Goal: Task Accomplishment & Management: Use online tool/utility

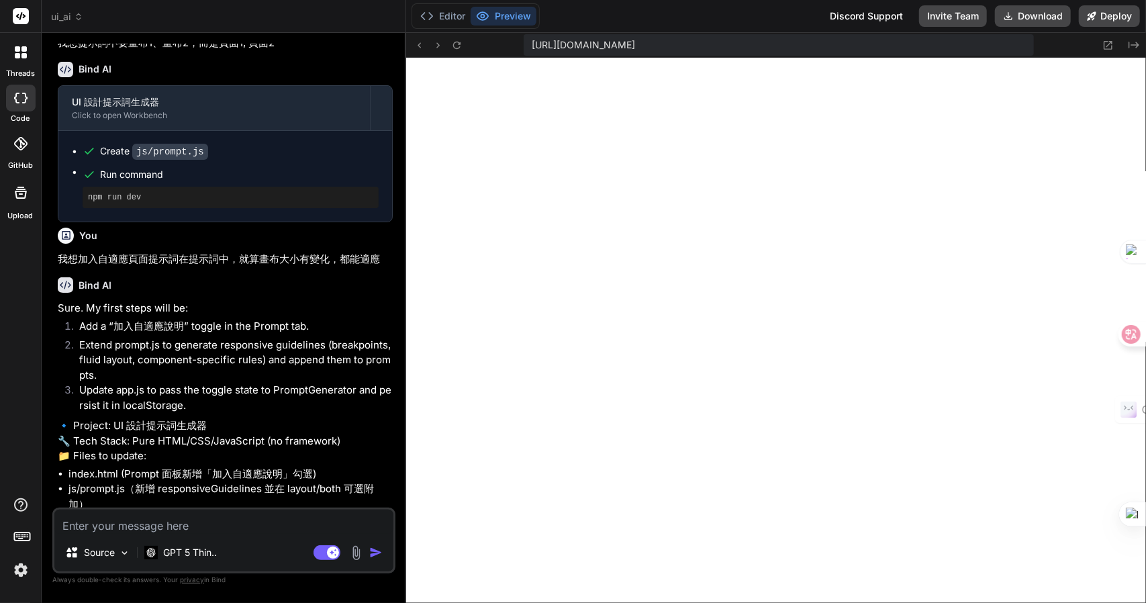
scroll to position [6972, 0]
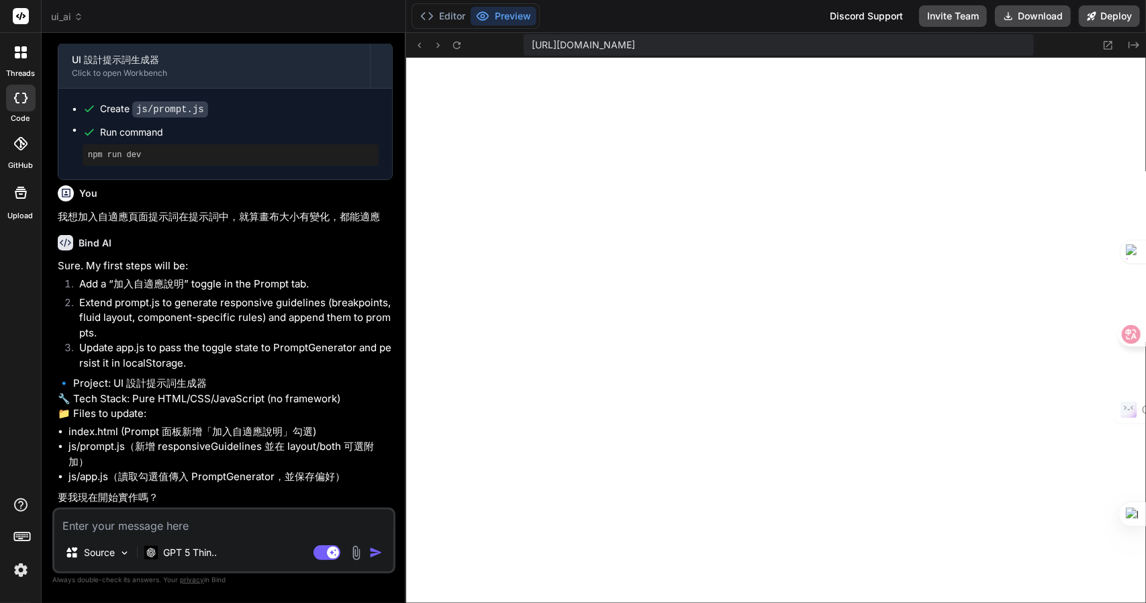
type textarea "m"
type textarea "x"
type textarea "mn"
type textarea "x"
type textarea "mnr"
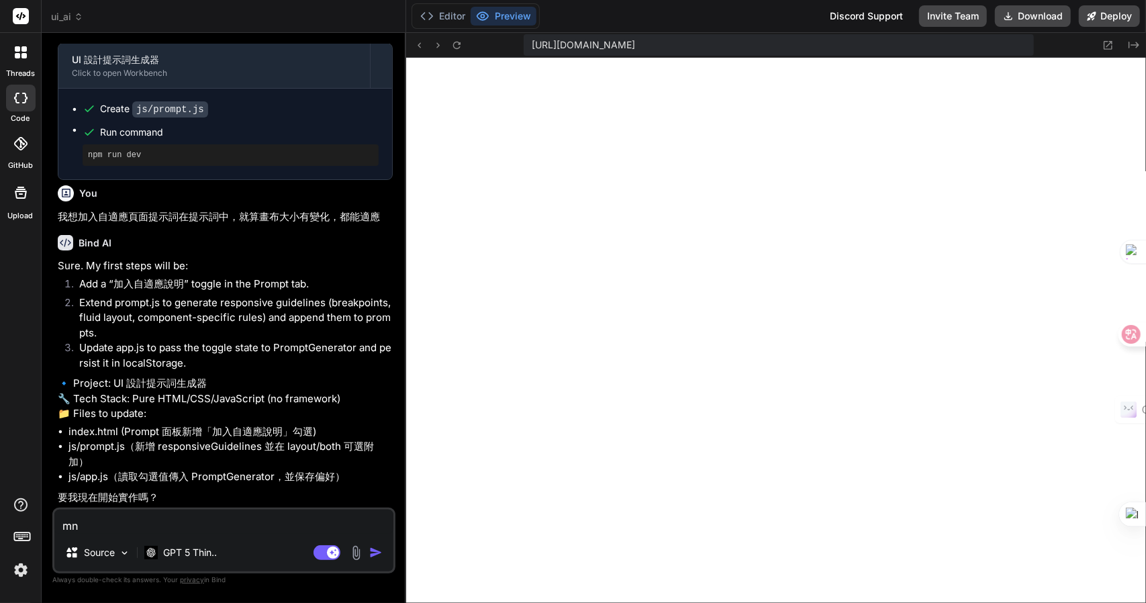
type textarea "x"
type textarea "mnr"
type textarea "x"
type textarea "mnr v"
type textarea "x"
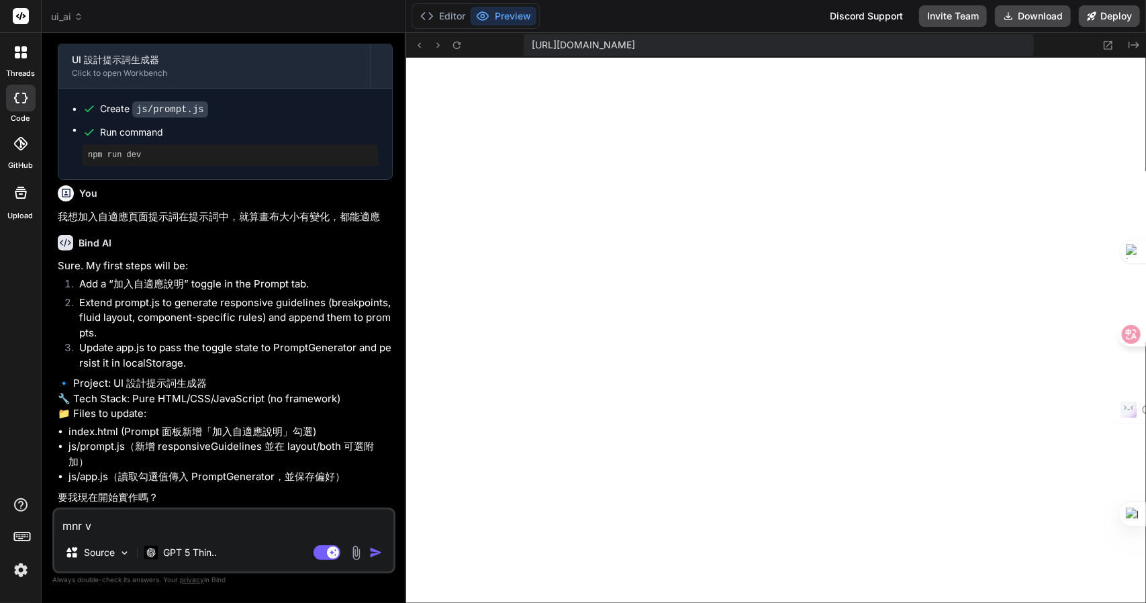
type textarea "mnr vi"
type textarea "x"
type textarea "mnr v"
type textarea "x"
type textarea "mnr"
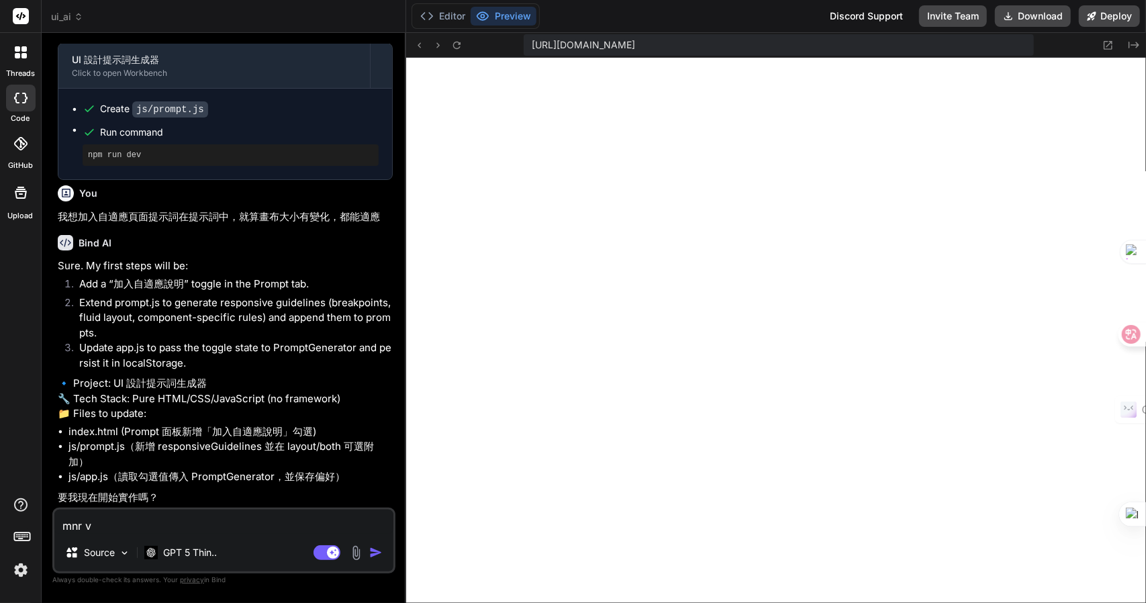
type textarea "x"
type textarea "mnr"
type textarea "x"
type textarea "mn"
type textarea "x"
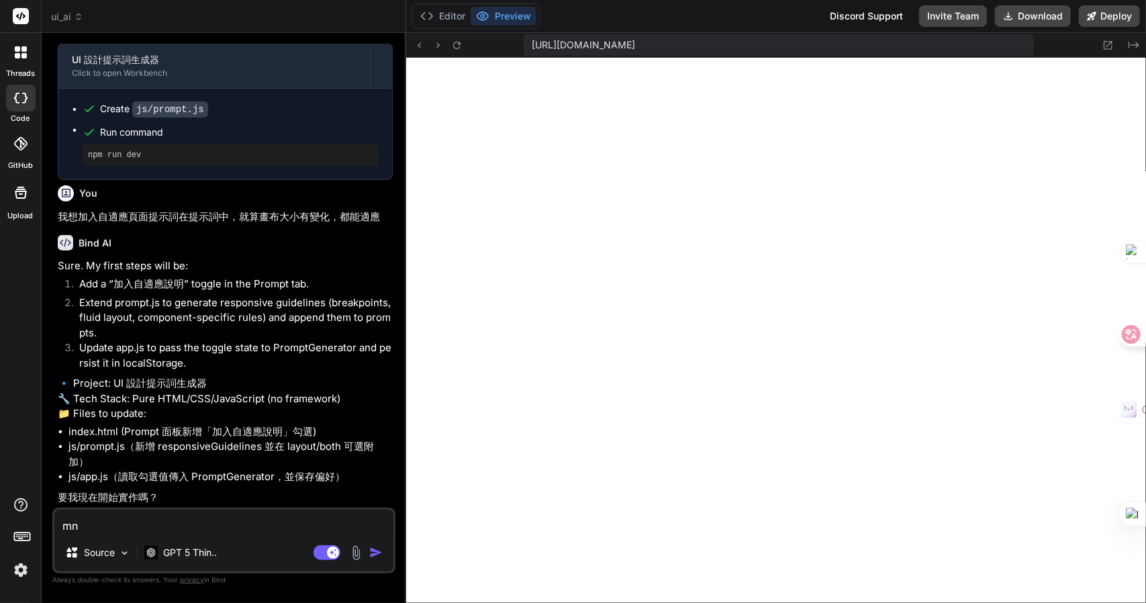
type textarea "m"
type textarea "x"
type textarea "一"
type textarea "x"
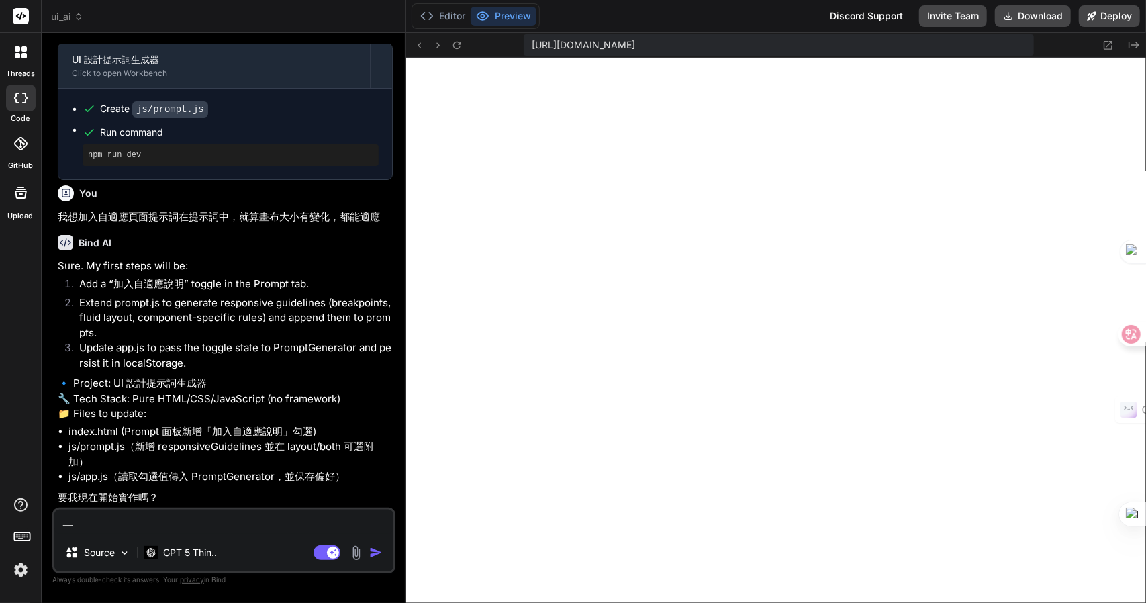
type textarea "一弓"
type textarea "x"
type textarea "一弓口"
type textarea "x"
type textarea "可"
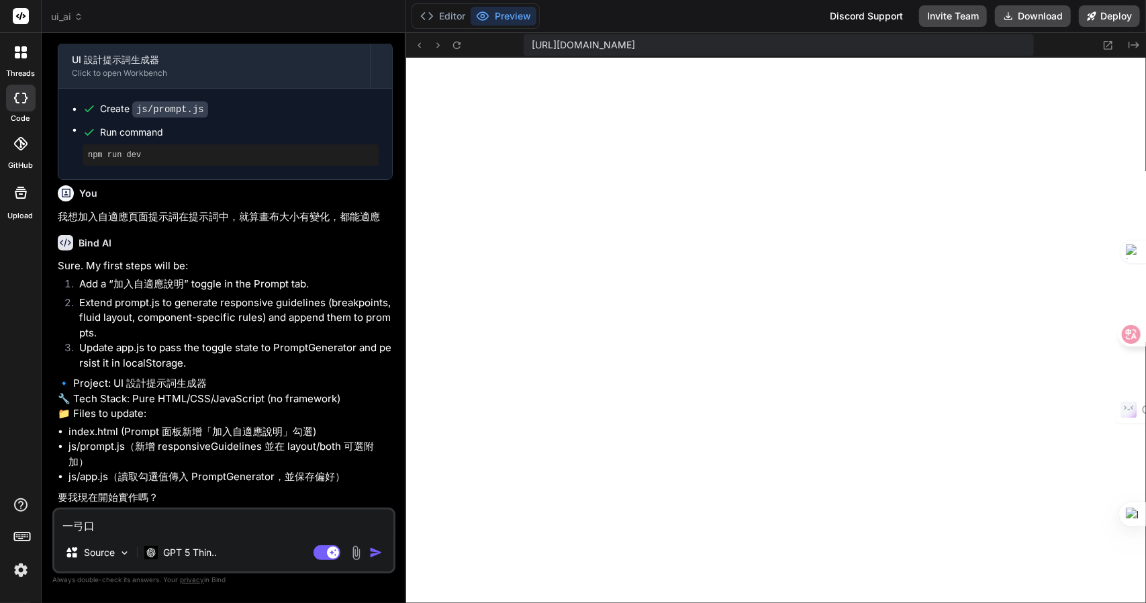
type textarea "x"
type textarea "可女"
type textarea "x"
type textarea "可女[PERSON_NAME]"
type textarea "x"
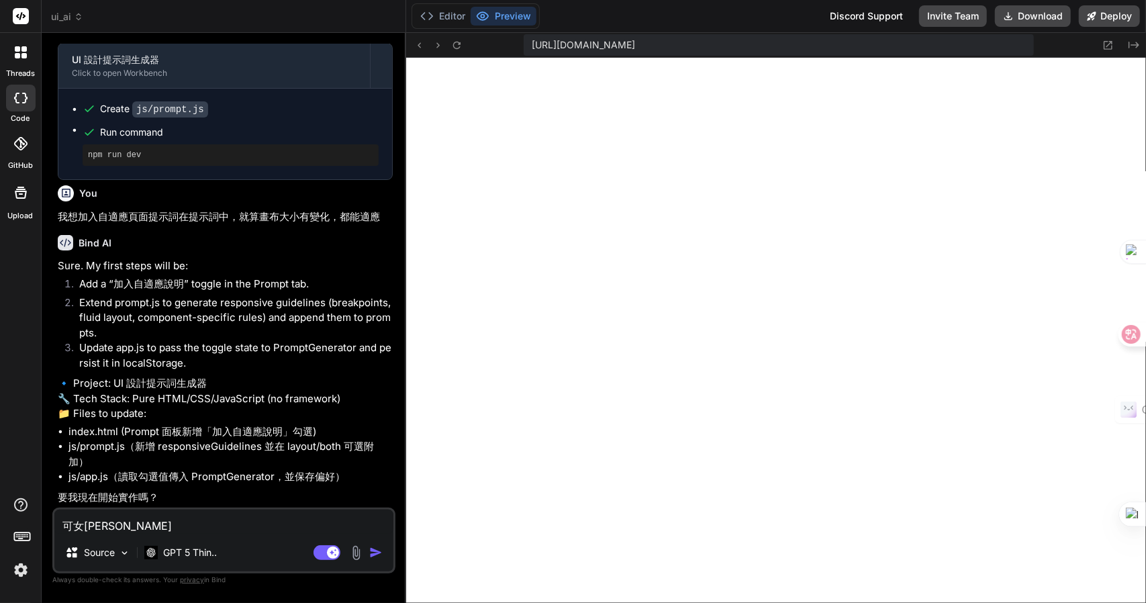
type textarea "可女戈人"
type textarea "x"
type textarea "可以"
type textarea "x"
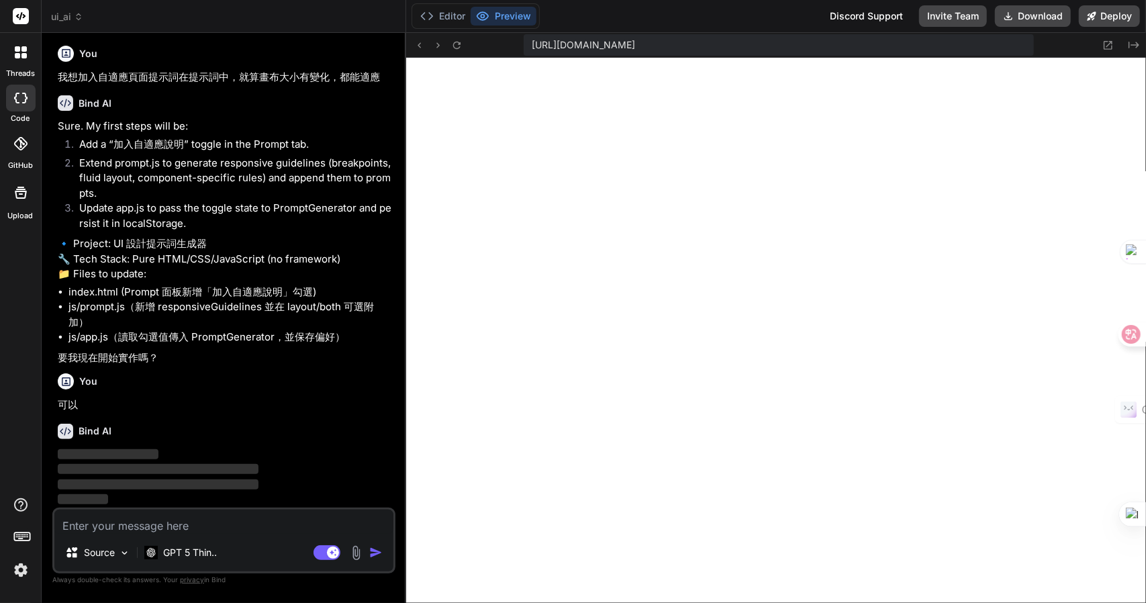
scroll to position [7111, 0]
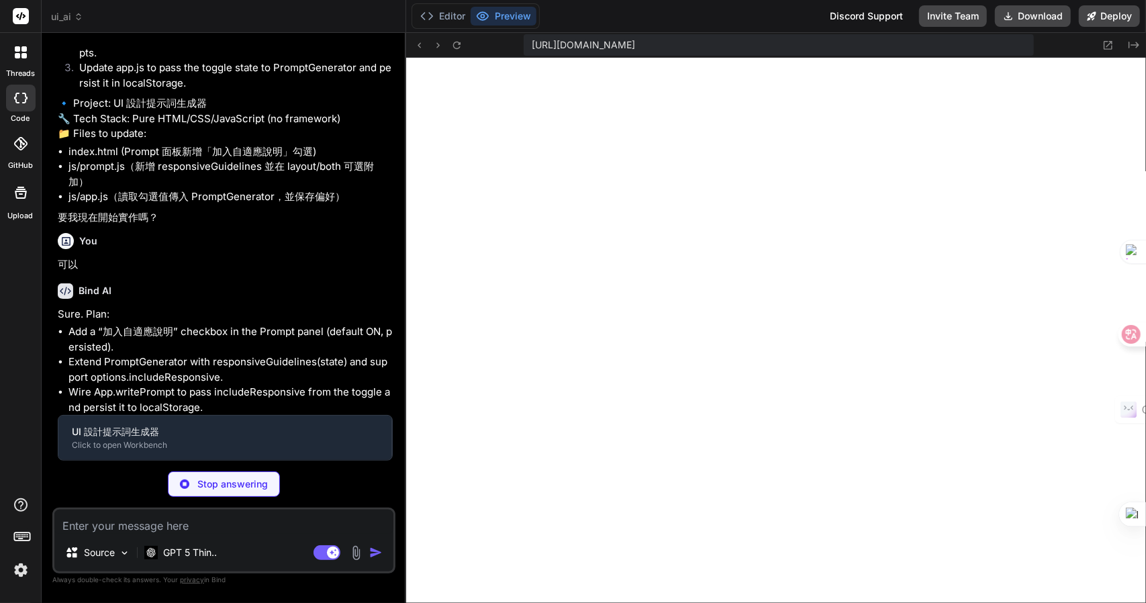
type textarea "x"
type textarea "<script src="js/properties.js"></script> <script src="js/map.js"></script> <scr…"
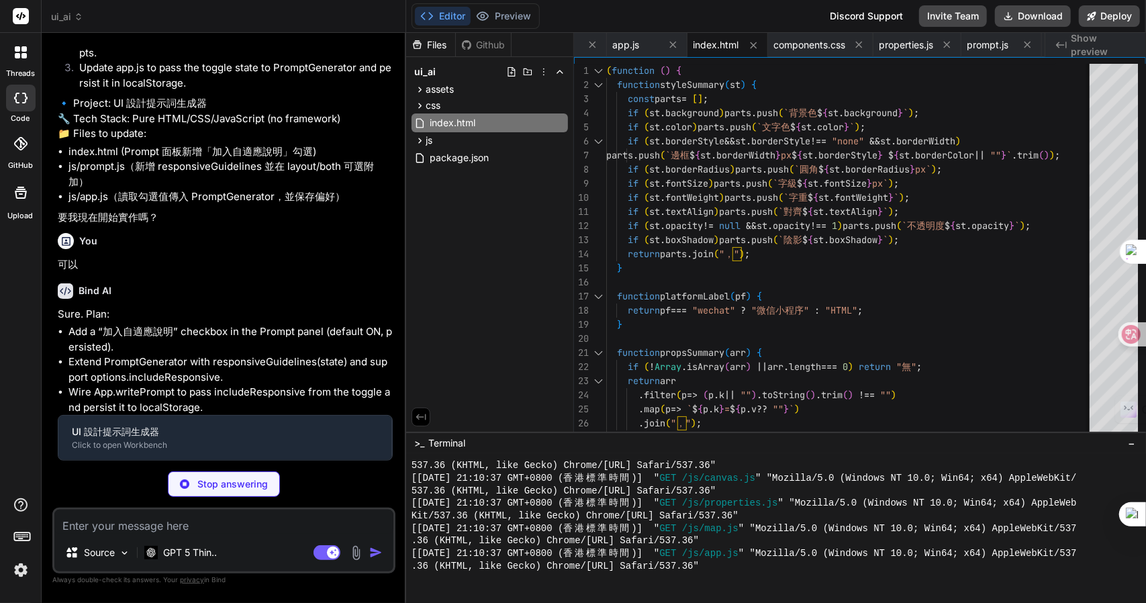
type textarea "x"
type textarea "} } window.PromptGenerator = PromptGenerator; })();"
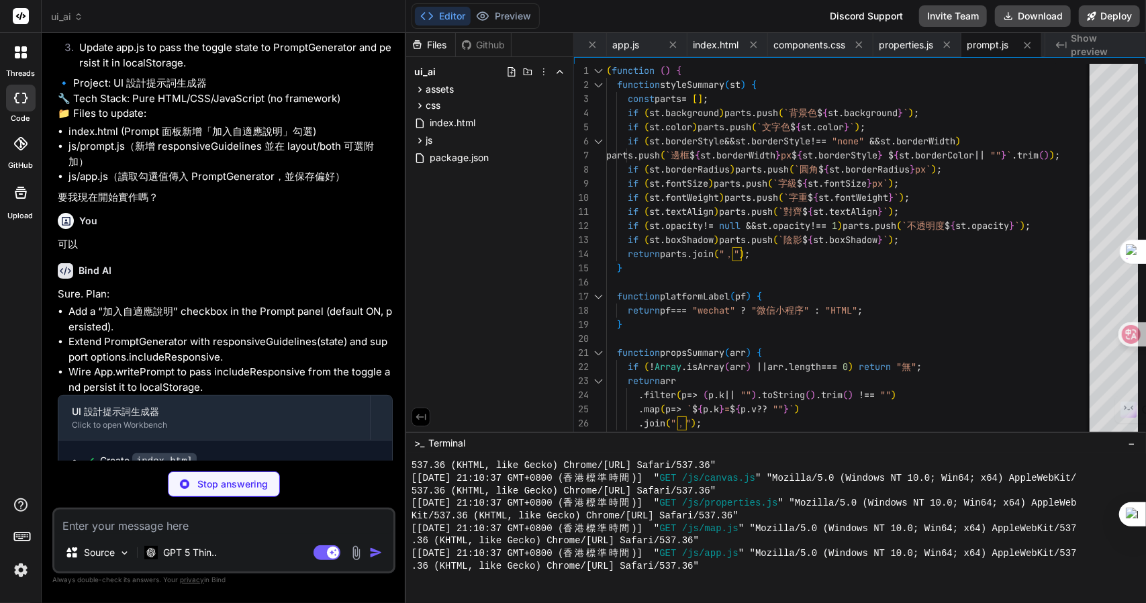
scroll to position [7332, 0]
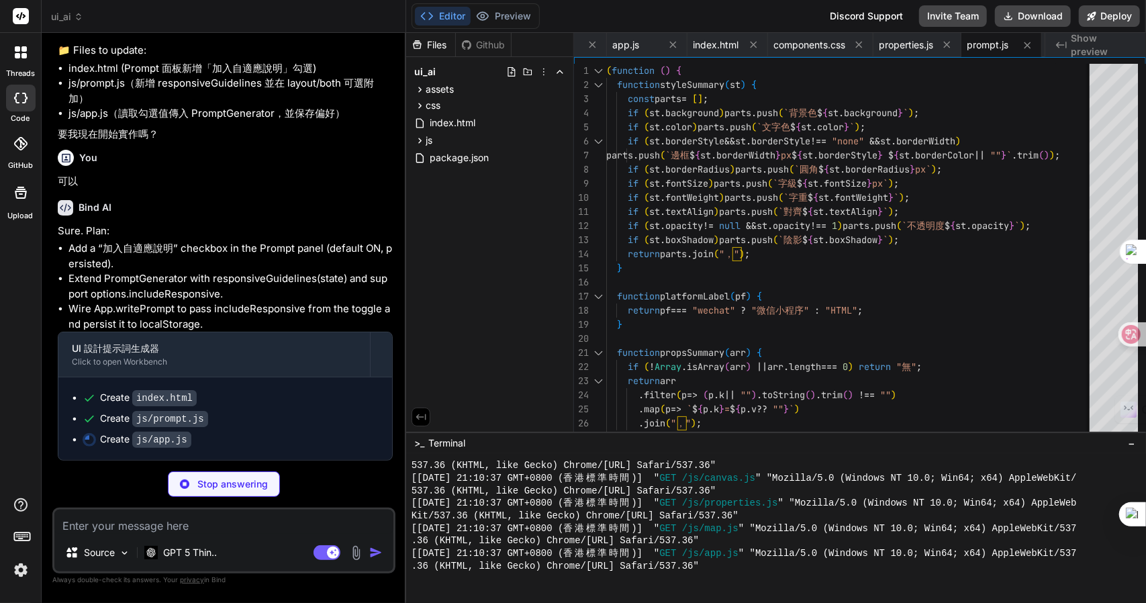
type textarea "x"
type textarea "})();"
type textarea "x"
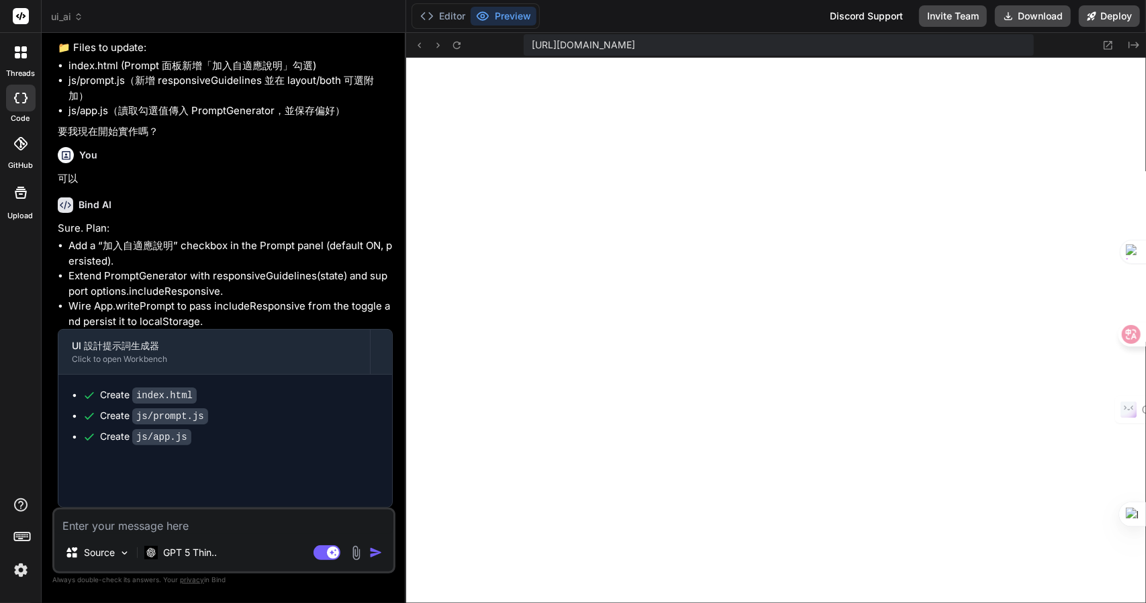
scroll to position [12045, 0]
click at [77, 19] on icon at bounding box center [78, 16] width 9 height 9
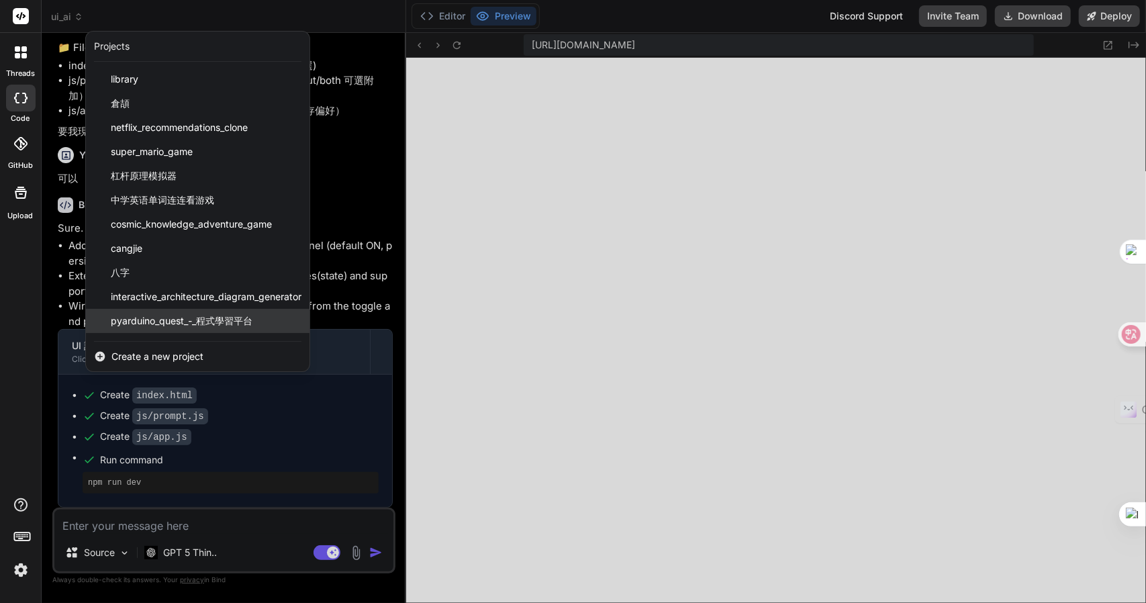
scroll to position [70, 0]
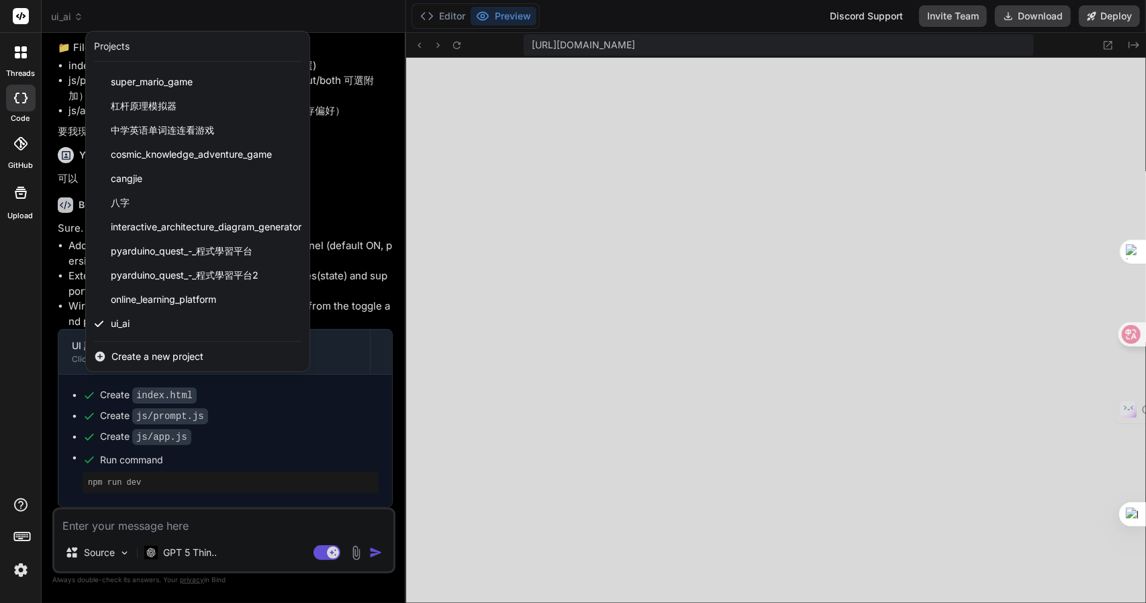
click at [154, 357] on span "Create a new project" at bounding box center [157, 356] width 92 height 13
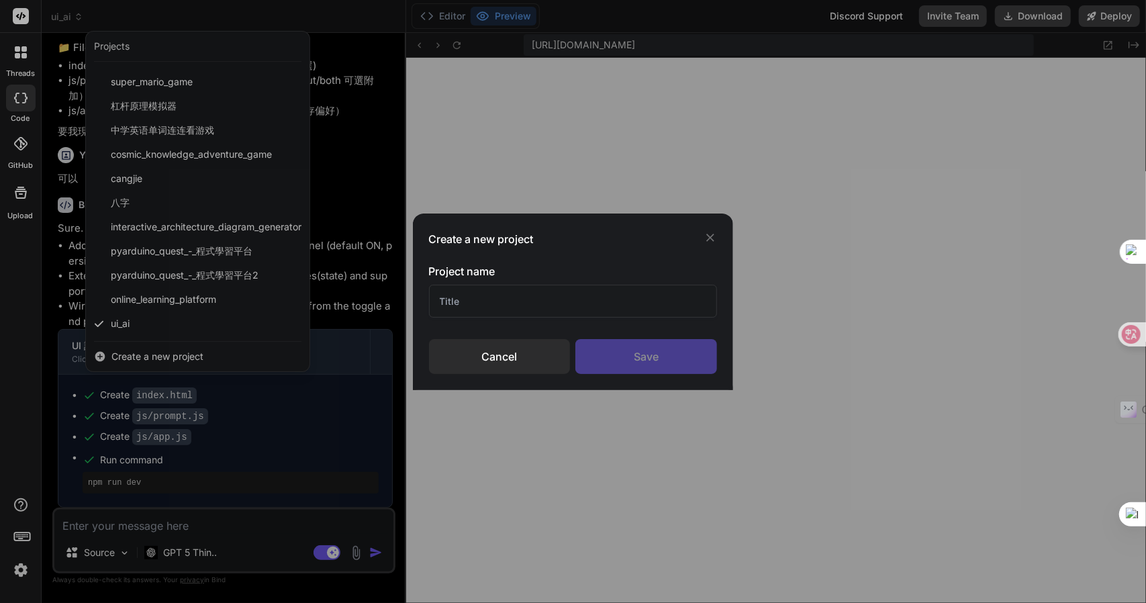
drag, startPoint x: 528, startPoint y: 315, endPoint x: 377, endPoint y: 283, distance: 154.5
click at [377, 283] on div "Create a new project Project name Cancel Save" at bounding box center [573, 301] width 1146 height 603
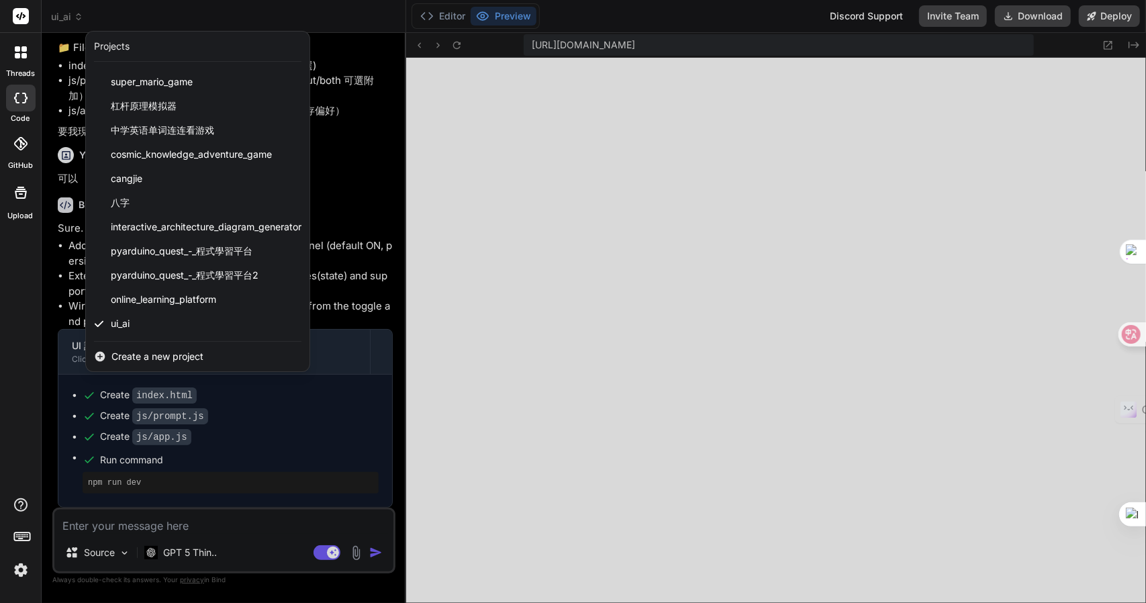
click at [203, 357] on span "Create a new project" at bounding box center [157, 356] width 92 height 13
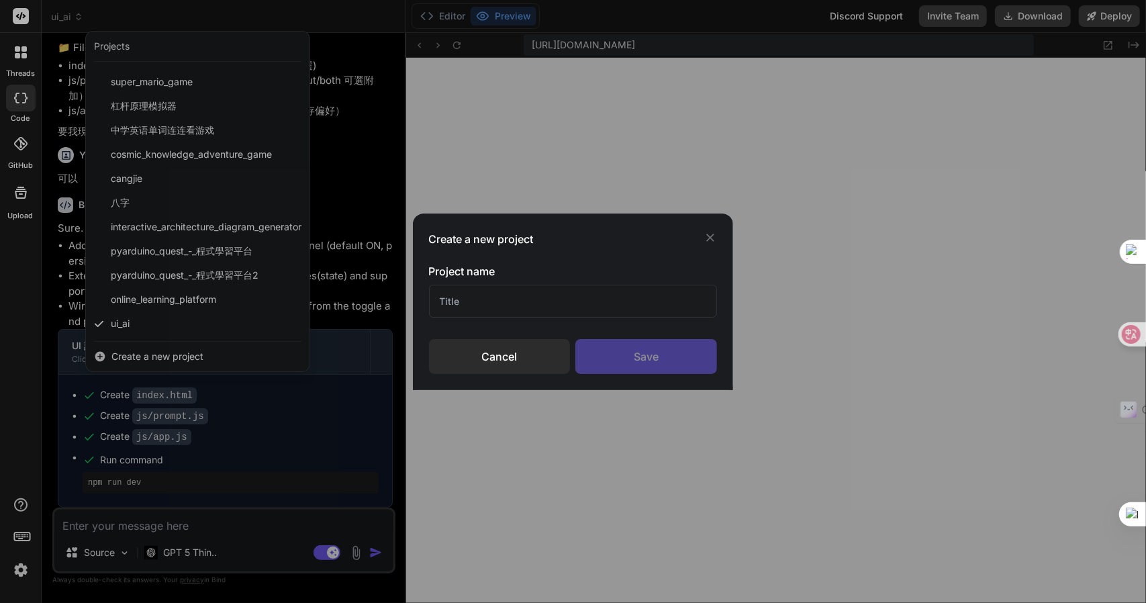
click at [547, 279] on div "Project name" at bounding box center [573, 290] width 289 height 54
click at [522, 295] on input "text" at bounding box center [573, 301] width 289 height 33
type input "draw_ai"
click at [631, 354] on div "Save" at bounding box center [646, 356] width 142 height 35
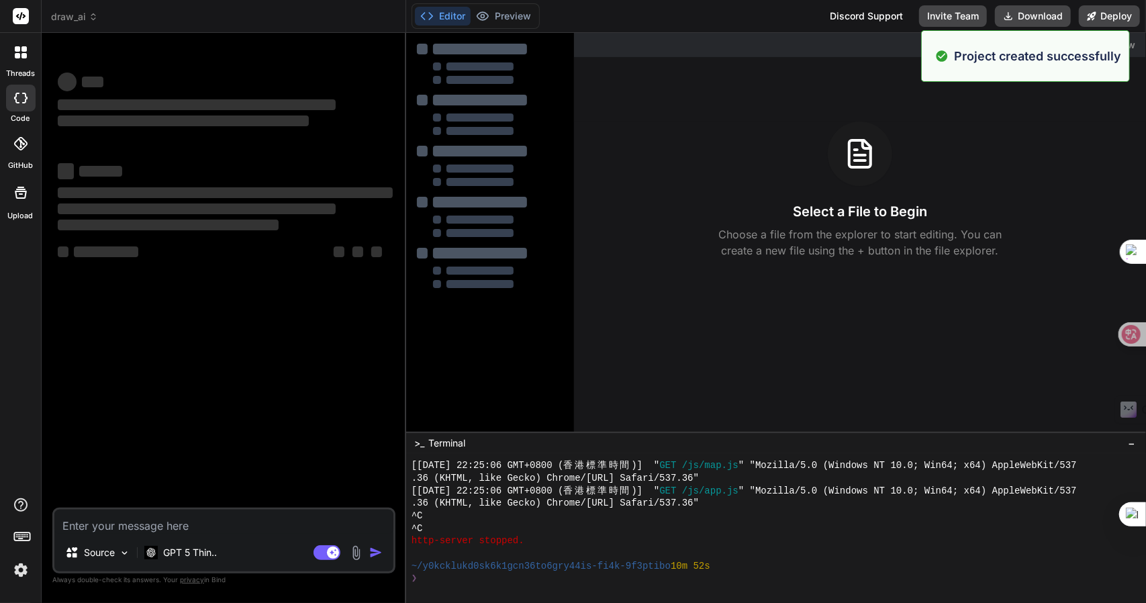
type textarea "x"
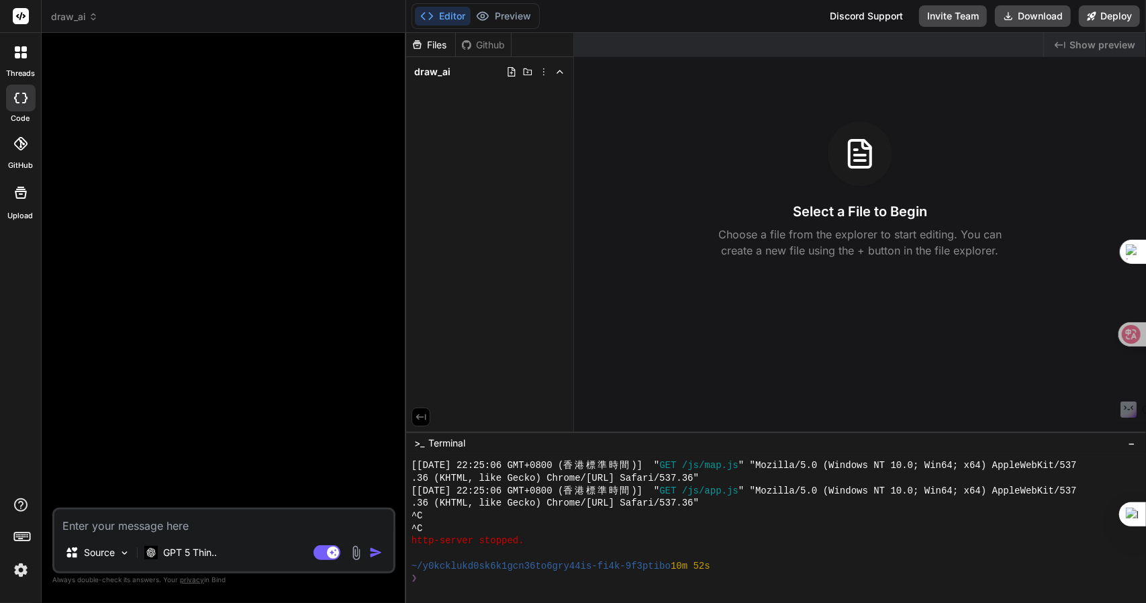
click at [158, 524] on textarea at bounding box center [223, 522] width 339 height 24
paste textarea "我想你設計一個AI 繪畫提示詞的網頁(HTML+JS)，我想有一個畫布，可以拖放相關提示詞到畫布各位置，然後能生成一段有位置，更準確的提示詞，要加上：背景圖片…"
type textarea "我想你設計一個AI 繪畫提示詞的網頁(HTML+JS)，我想有一個畫布，可以拖放相關提示詞到畫布各位置，然後能生成一段有位置，更準確的提示詞，要加上：背景圖片…"
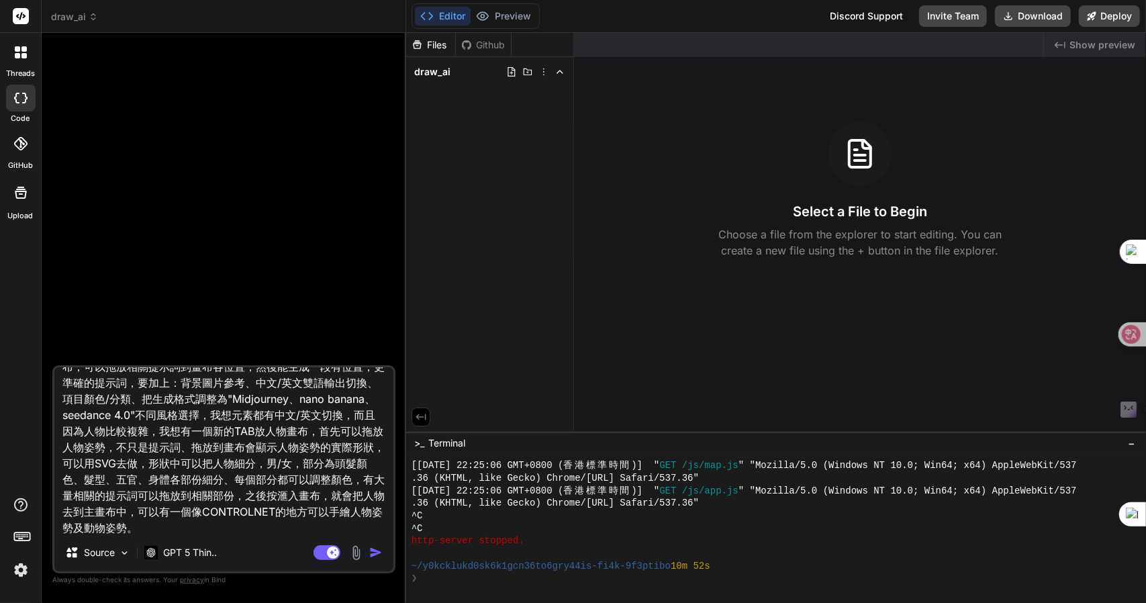
type textarea "x"
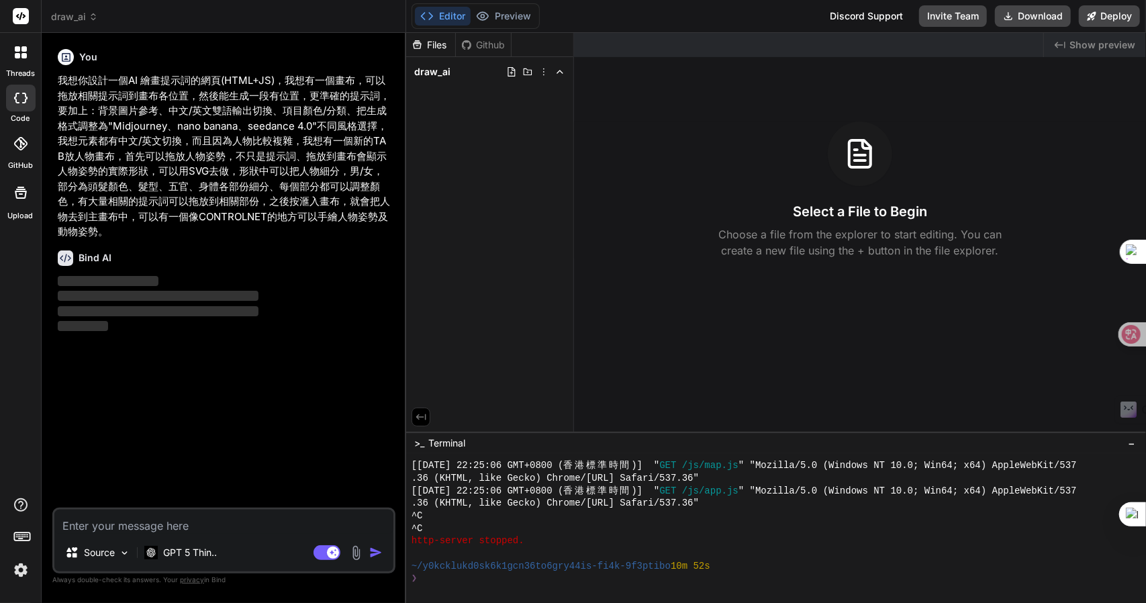
scroll to position [0, 0]
click at [193, 552] on p "GPT 5 Thin.." at bounding box center [190, 552] width 54 height 13
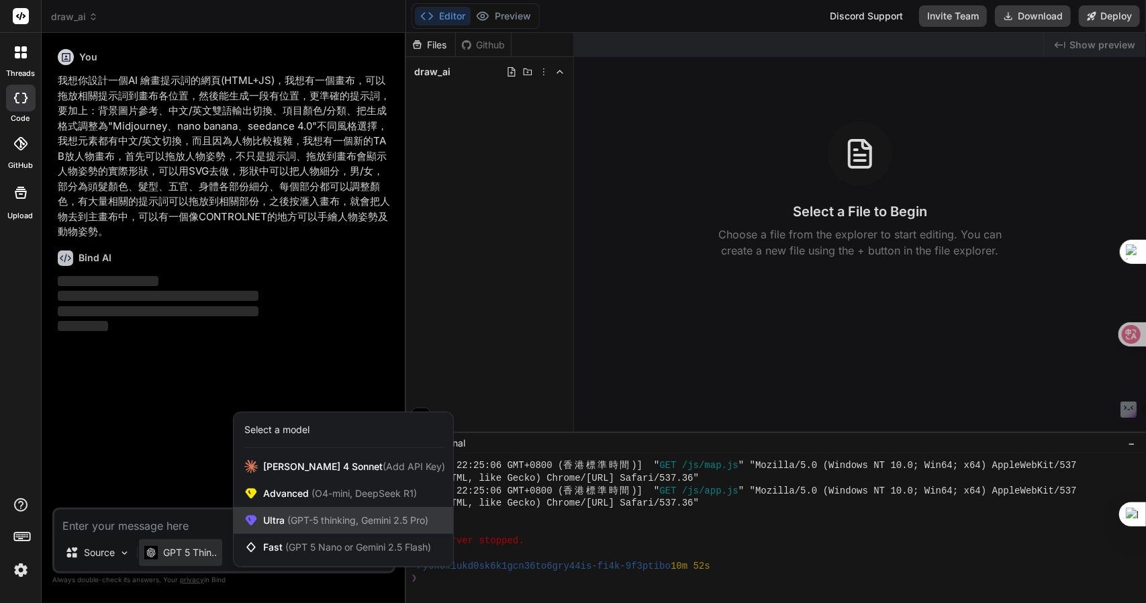
click at [285, 517] on span "(GPT-5 thinking, Gemini 2.5 Pro)" at bounding box center [357, 519] width 144 height 11
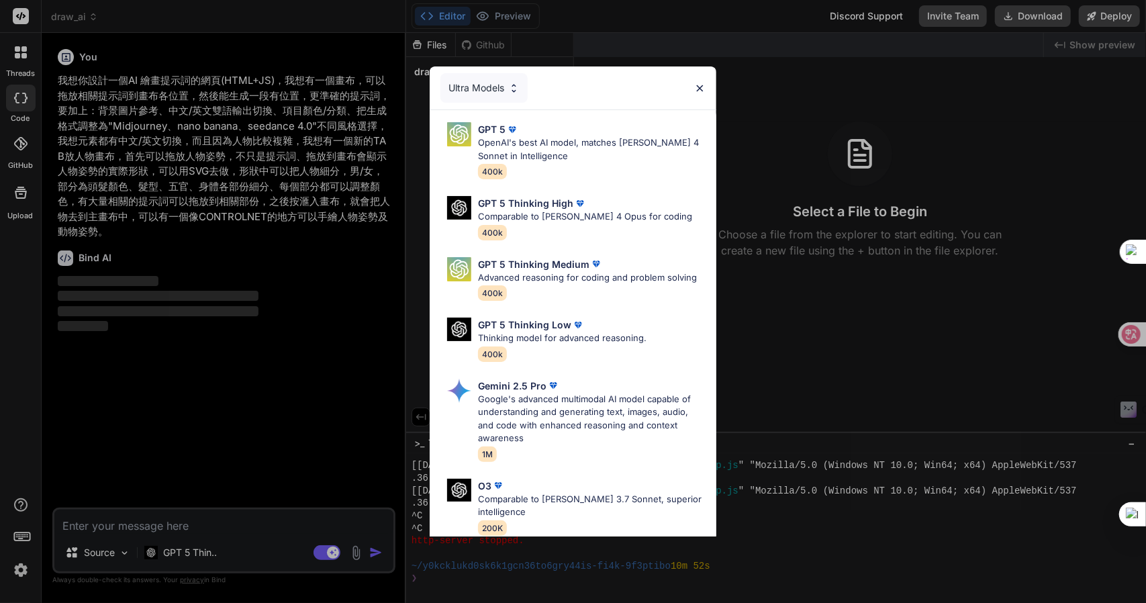
click at [239, 422] on div "Ultra Models GPT 5 OpenAI's best AI model, matches [PERSON_NAME] 4 Sonnet in In…" at bounding box center [573, 301] width 1146 height 603
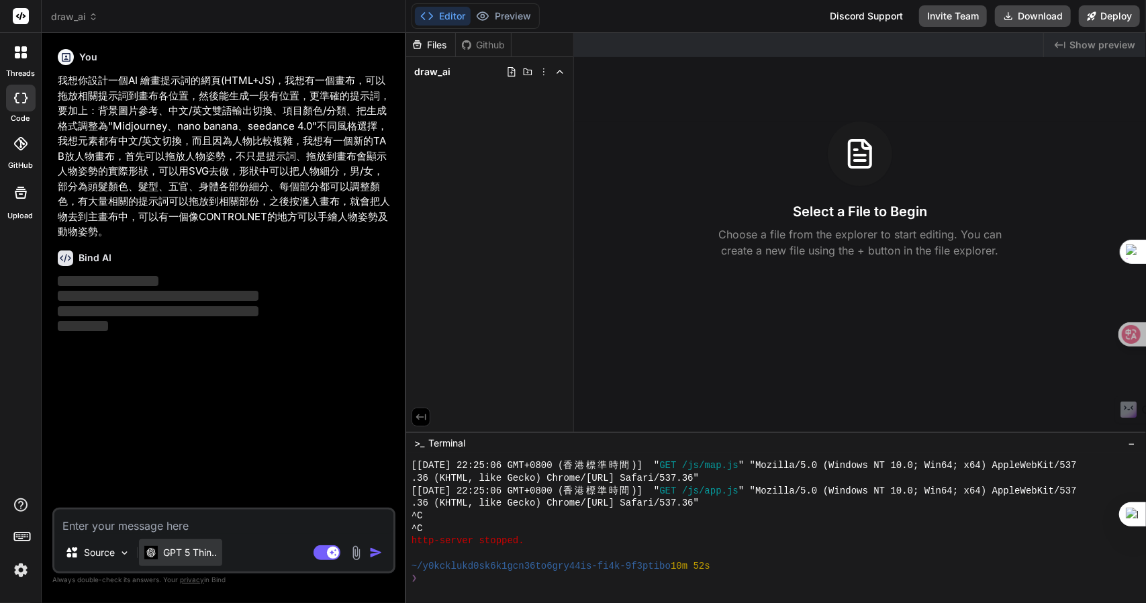
click at [173, 558] on p "GPT 5 Thin.." at bounding box center [190, 552] width 54 height 13
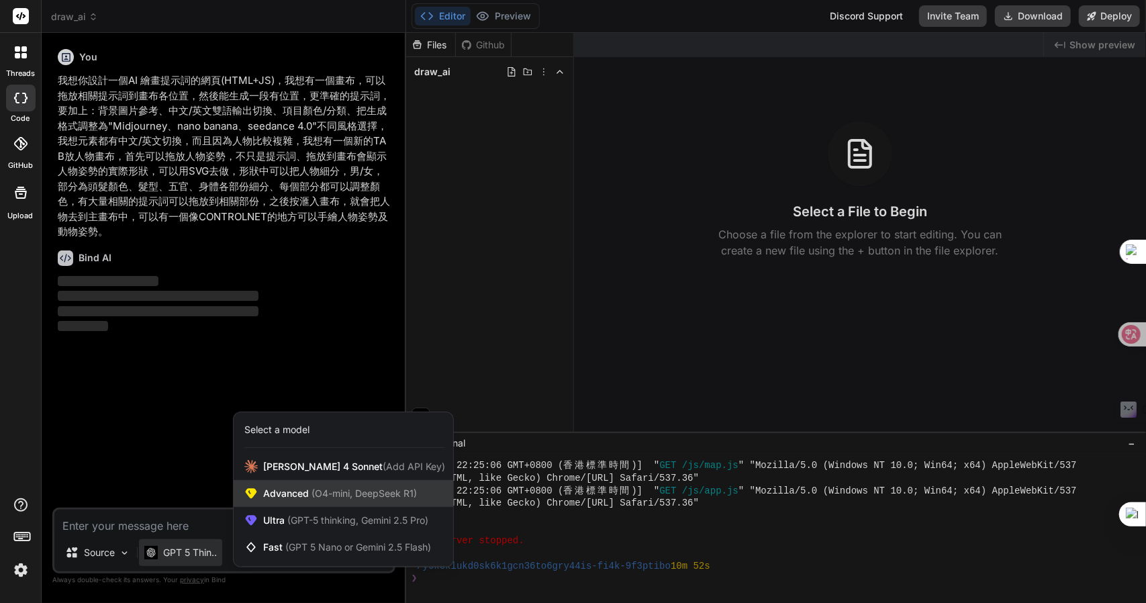
click at [277, 500] on div "Advanced (O4-mini, DeepSeek R1)" at bounding box center [344, 493] width 220 height 27
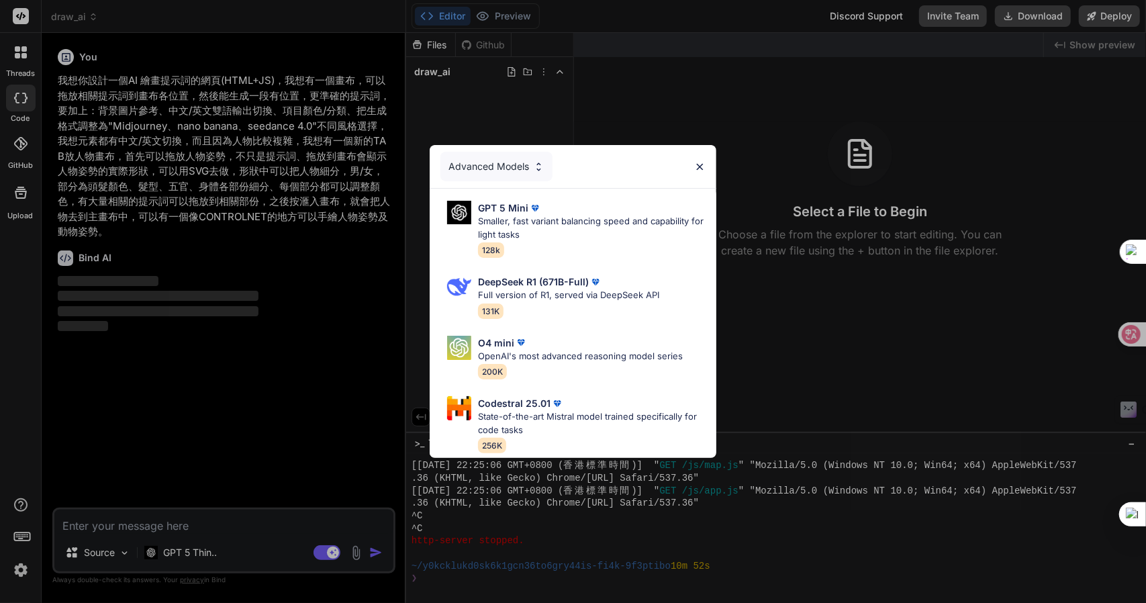
click at [700, 161] on img at bounding box center [699, 166] width 11 height 11
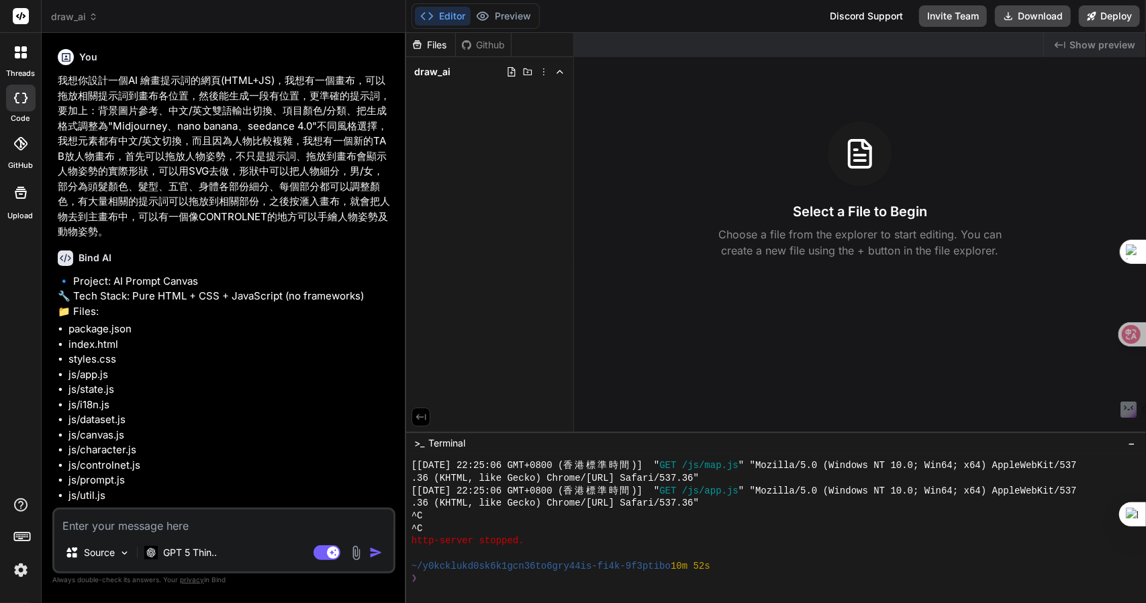
type textarea "x"
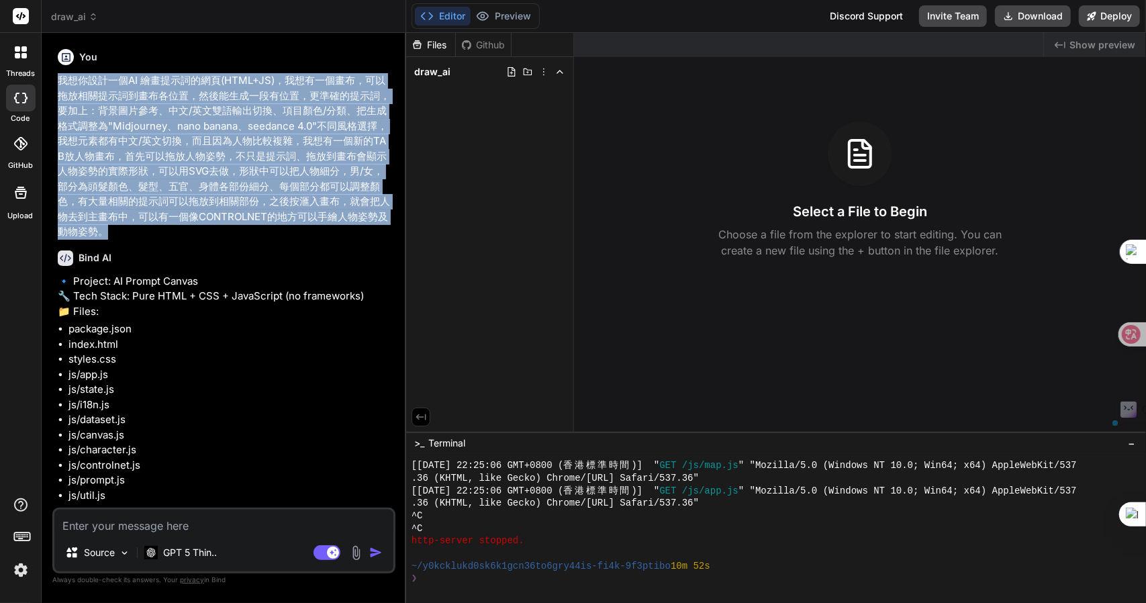
drag, startPoint x: 111, startPoint y: 236, endPoint x: 60, endPoint y: 84, distance: 160.3
click at [60, 84] on p "我想你設計一個AI 繪畫提示詞的網頁(HTML+JS)，我想有一個畫布，可以拖放相關提示詞到畫布各位置，然後能生成一段有位置，更準確的提示詞，要加上：背景圖片…" at bounding box center [225, 156] width 335 height 167
copy p "我想你設計一個AI 繪畫提示詞的網頁(HTML+JS)，我想有一個畫布，可以拖放相關提示詞到畫布各位置，然後能生成一段有位置，更準確的提示詞，要加上：背景圖片…"
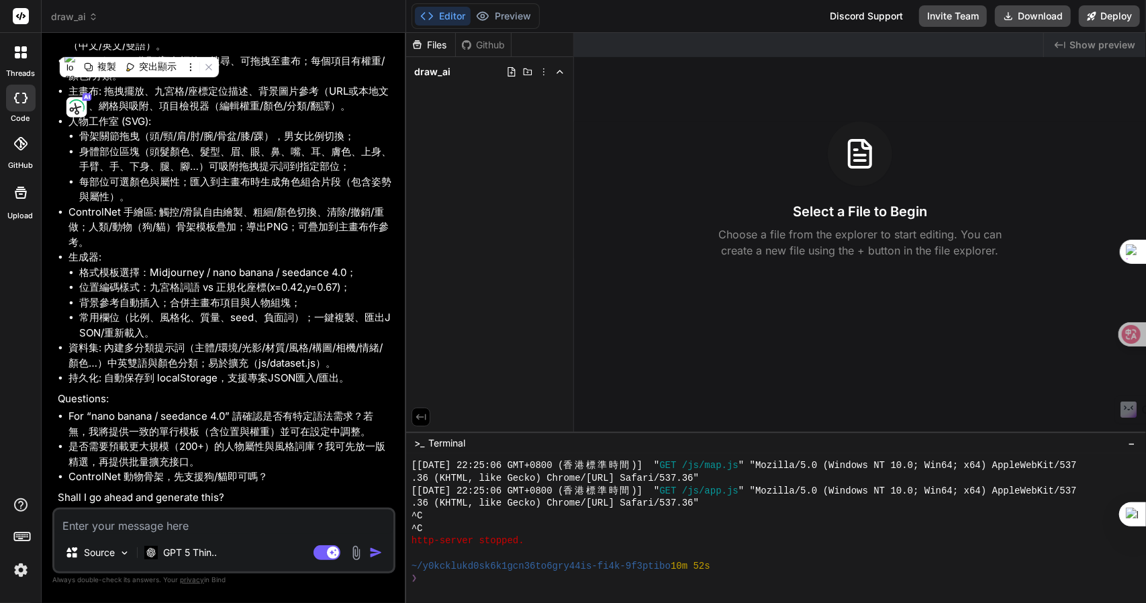
scroll to position [676, 0]
click at [133, 530] on textarea at bounding box center [223, 522] width 339 height 24
type textarea "m"
type textarea "x"
type textarea "mn"
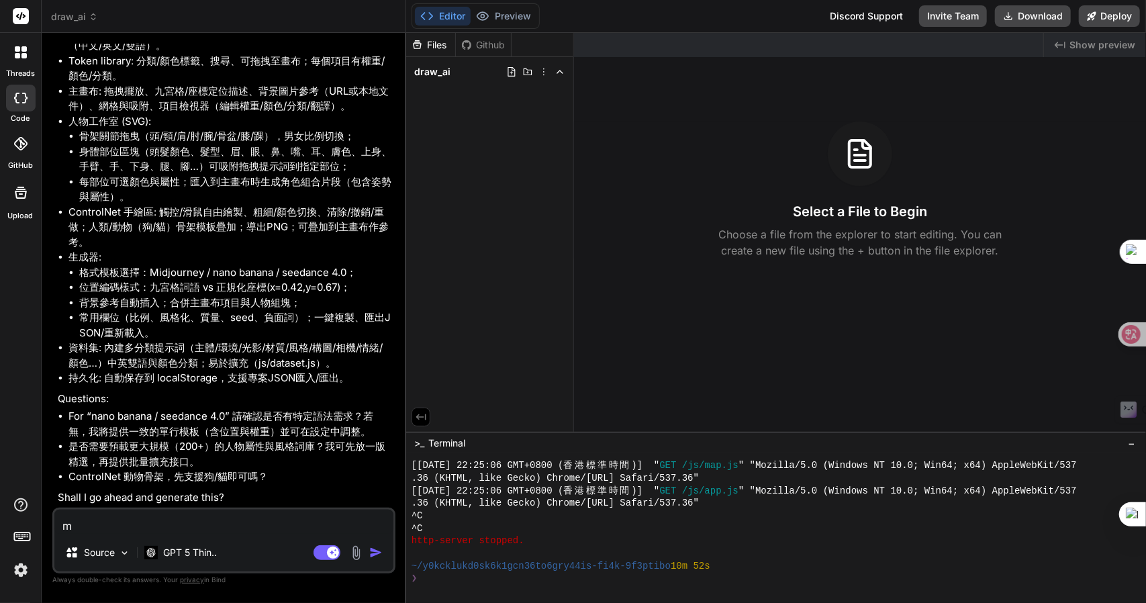
type textarea "x"
type textarea "mnr"
type textarea "x"
type textarea "mn"
type textarea "x"
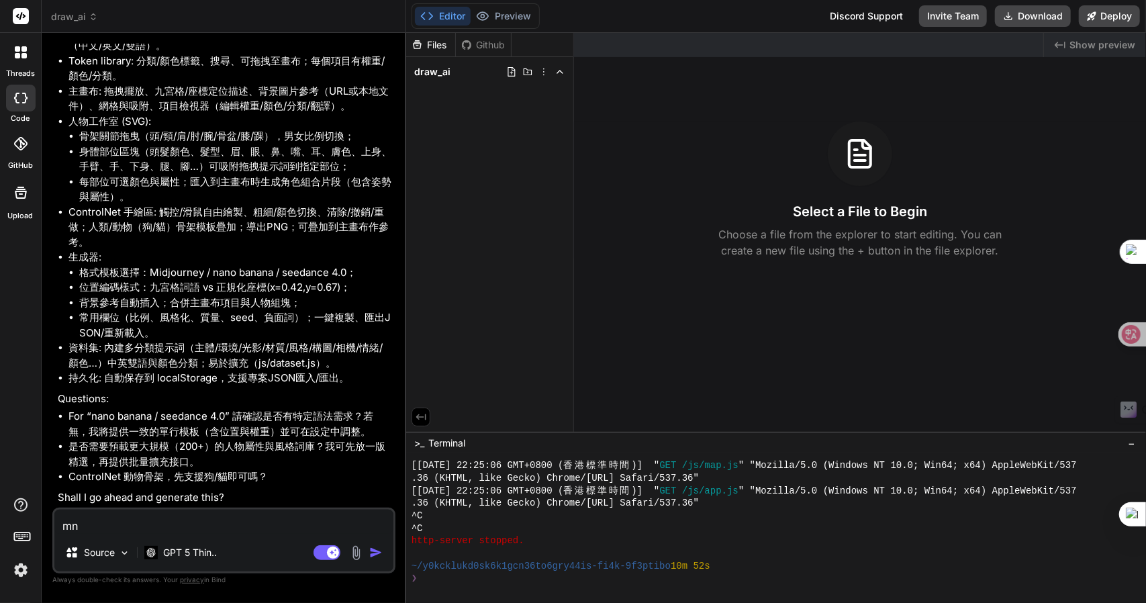
type textarea "m"
type textarea "x"
type textarea "一"
type textarea "x"
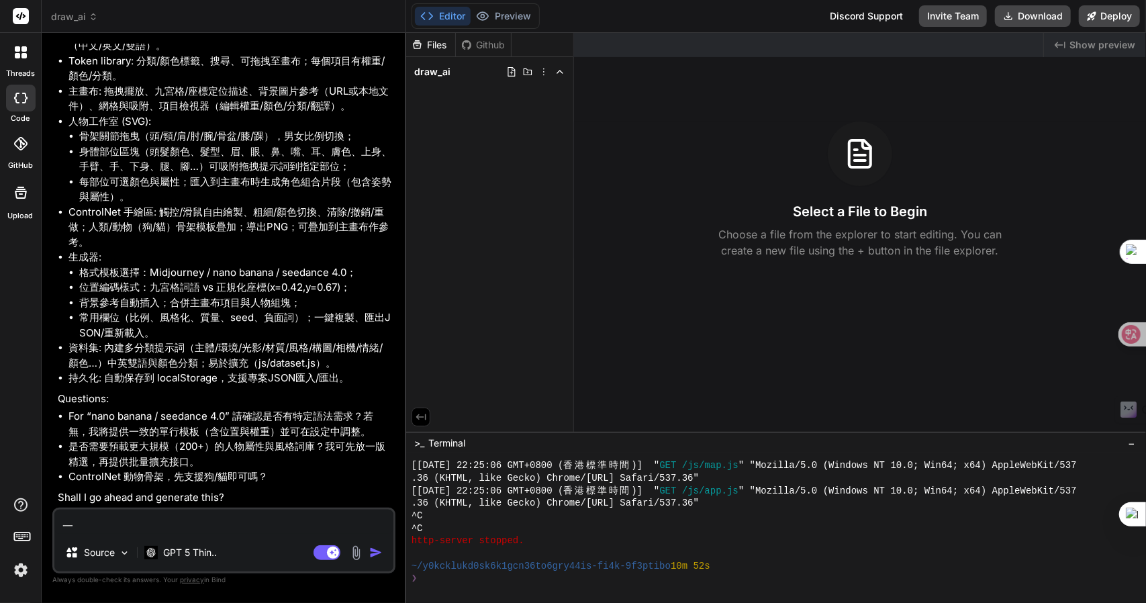
type textarea "一弓"
type textarea "x"
type textarea "一弓口"
type textarea "x"
type textarea "可"
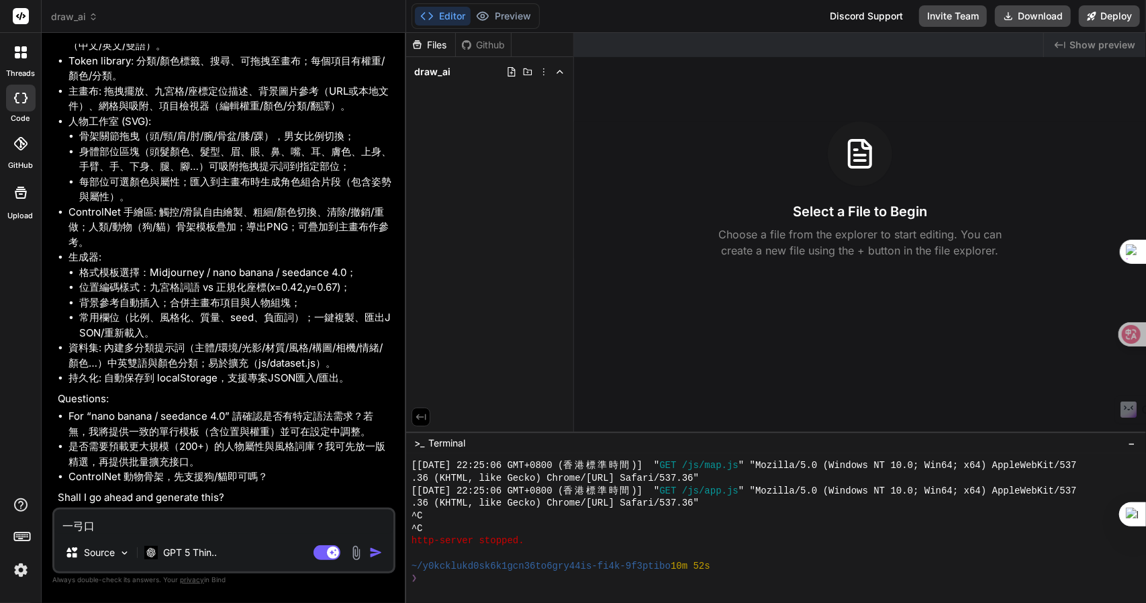
type textarea "x"
type textarea "可女"
type textarea "x"
type textarea "可女[PERSON_NAME]"
type textarea "x"
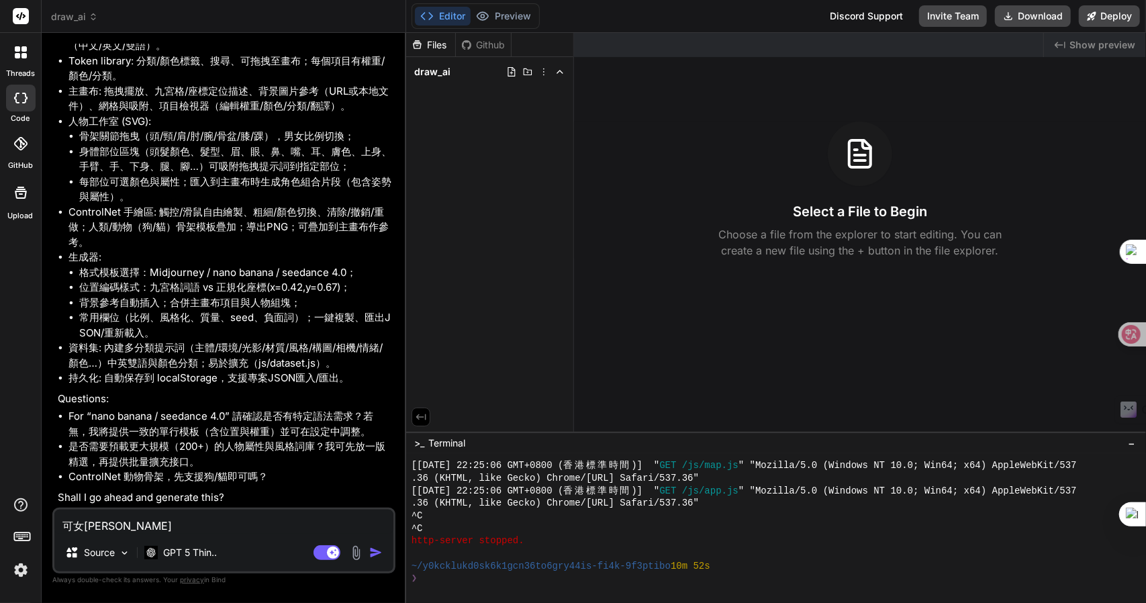
type textarea "可女戈人"
type textarea "x"
type textarea "可以"
type textarea "x"
drag, startPoint x: 68, startPoint y: 449, endPoint x: 154, endPoint y: 444, distance: 86.1
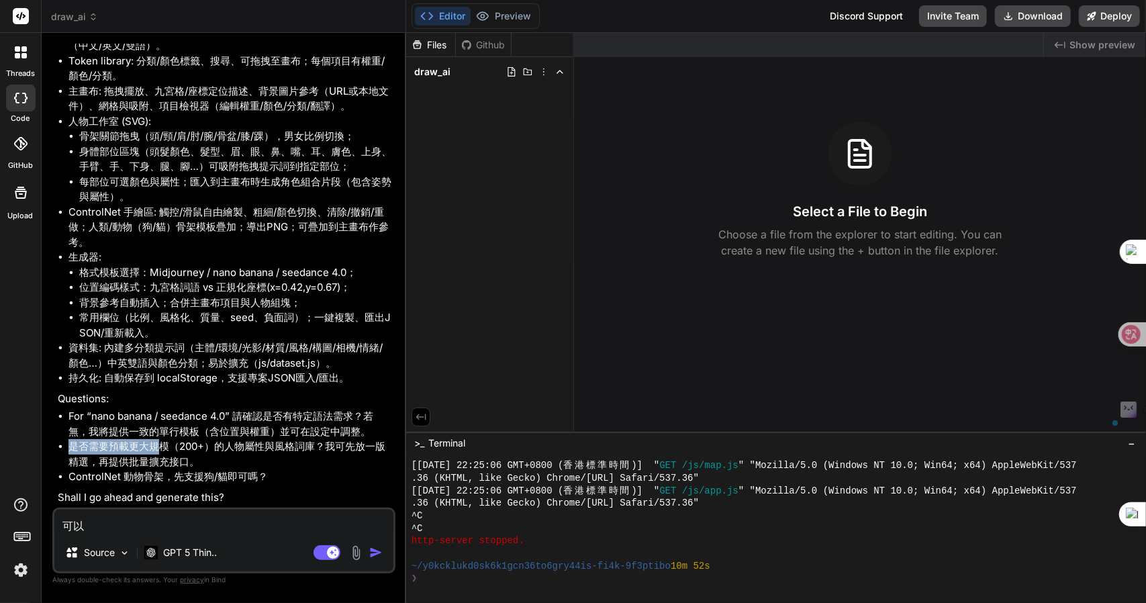
click at [154, 444] on li "是否需要預載更大規模（200+）的人物屬性與風格詞庫？我可先放一版精選，再提供批量擴充接口。" at bounding box center [230, 454] width 324 height 30
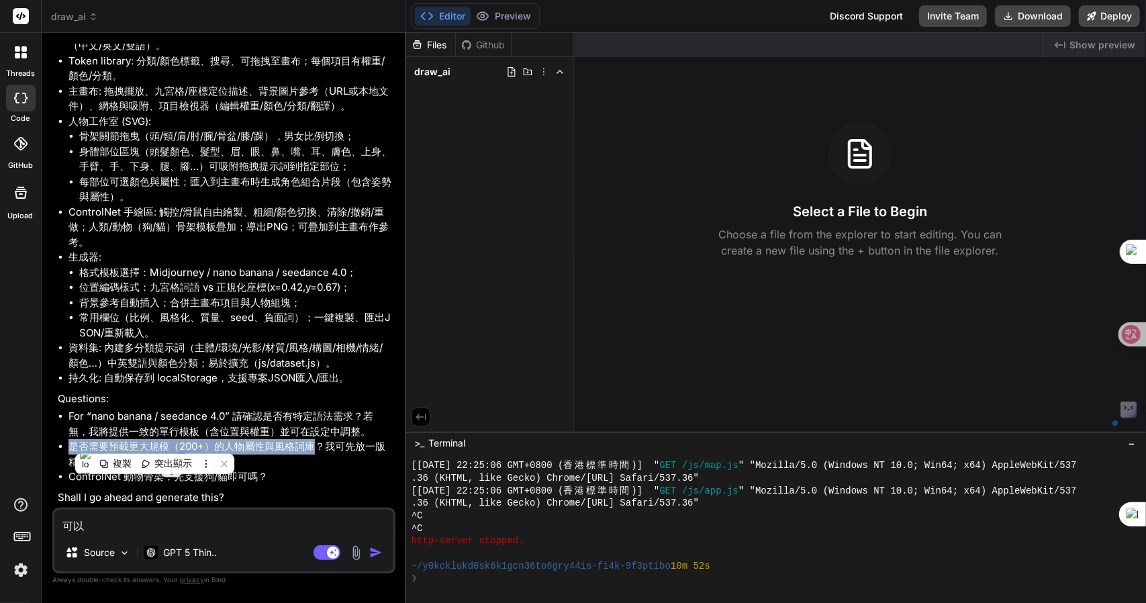
click at [313, 449] on li "是否需要預載更大規模（200+）的人物屬性與風格詞庫？我可先放一版精選，再提供批量擴充接口。" at bounding box center [230, 454] width 324 height 30
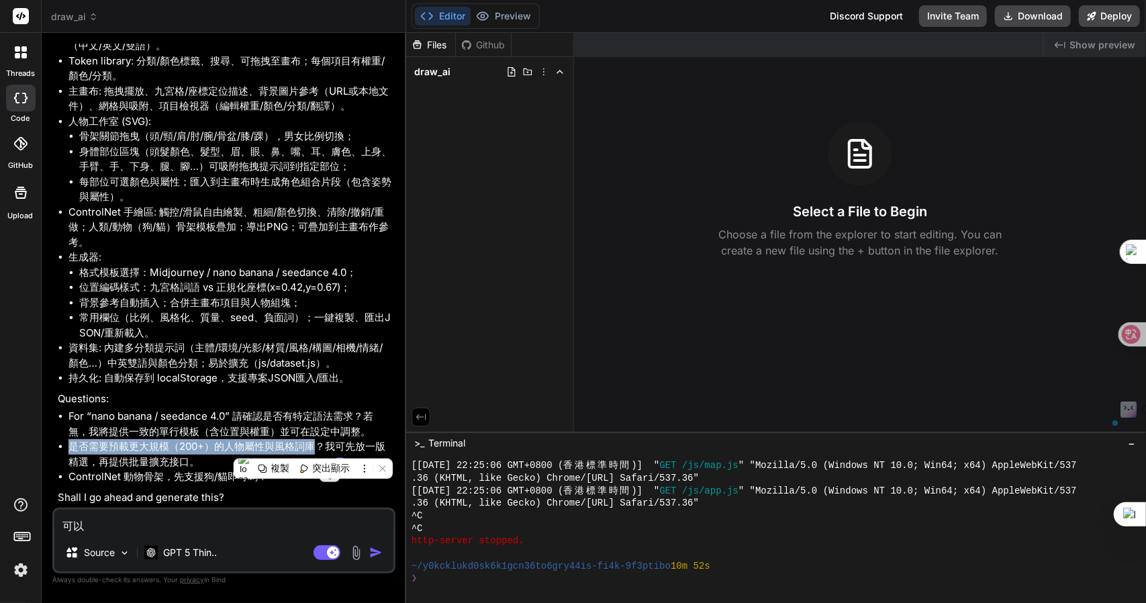
copy li "是否需要預載更大規模（200+）的人物屬性與風格詞庫"
click at [197, 529] on textarea "可以" at bounding box center [223, 522] width 339 height 24
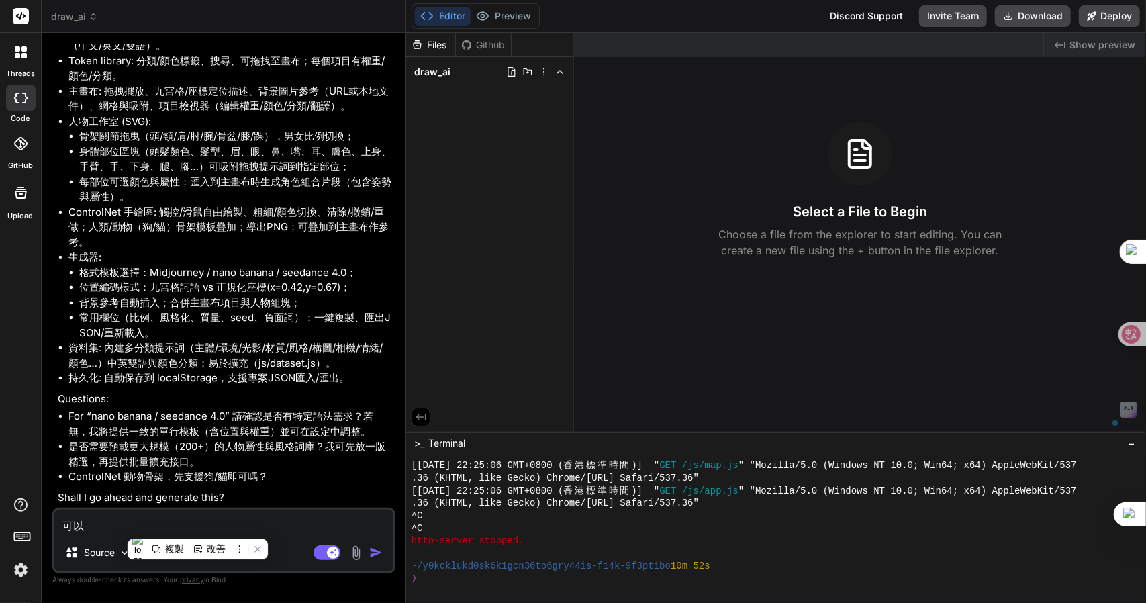
paste textarea "是否需要預載更大規模（200+）的人物屬性與風格詞庫"
type textarea "是否需要預載更大規模（200+）的人物屬性與風格詞庫"
type textarea "x"
click at [81, 527] on textarea "是否需要預載更大規模（200+）的人物屬性與風格詞庫" at bounding box center [223, 522] width 339 height 24
type textarea "是否=需要預載更大規模（200+）的人物屬性與風格詞庫"
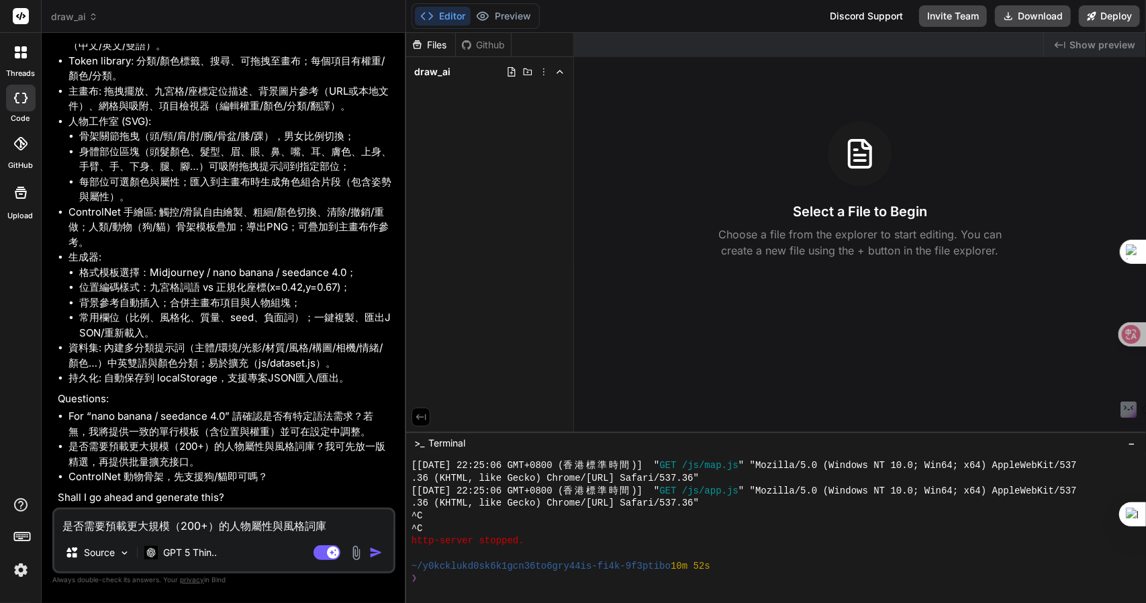
type textarea "x"
type textarea "是否需要預載更大規模（200+）的人物屬性與風格詞庫"
type textarea "x"
type textarea "是需要預載更大規模（200+）的人物屬性與風格詞庫"
type textarea "x"
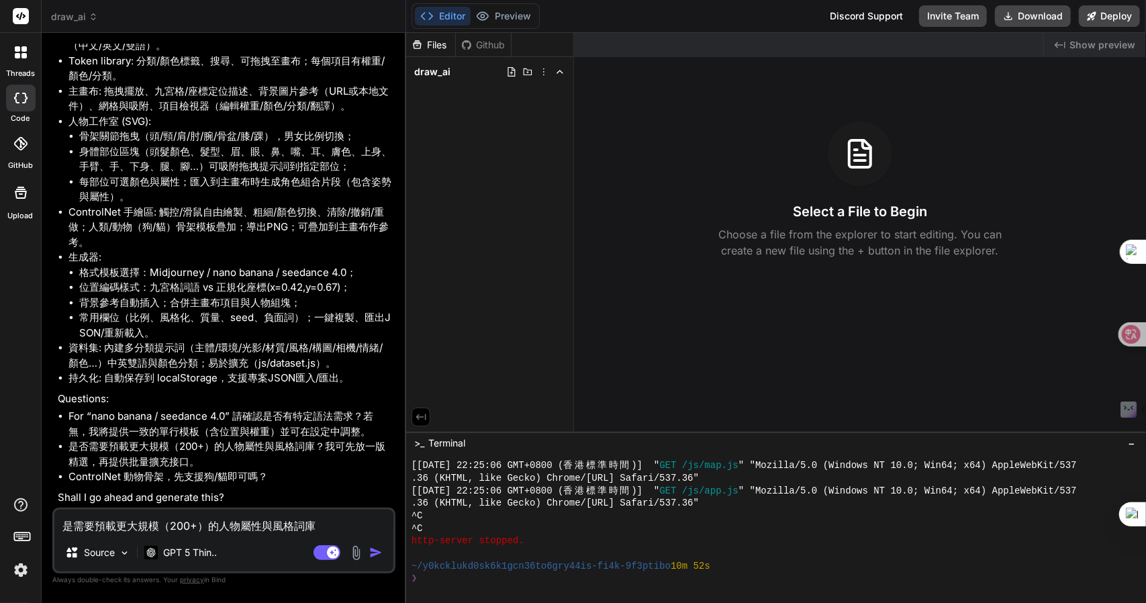
type textarea "需要預載更大規模（200+）的人物屬性與風格詞庫"
type textarea "x"
type textarea "需要預載更大規模（200+）的人物屬性與風格詞庫"
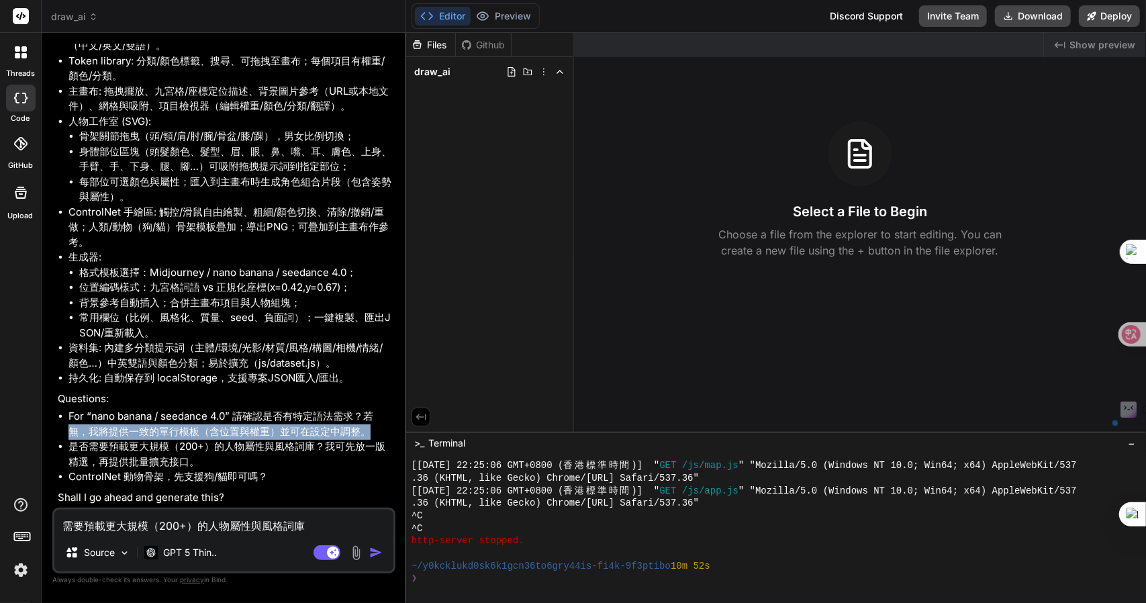
drag, startPoint x: 72, startPoint y: 432, endPoint x: 375, endPoint y: 430, distance: 302.8
click at [375, 430] on li "For “nano banana / seedance 4.0” 請確認是否有特定語法需求？若無，我將提供一致的單行模板（含位置與權重）並可在設定中調整。" at bounding box center [230, 424] width 324 height 30
copy li "無，我將提供一致的單行模板（含位置與權重）並可在設定中調整。"
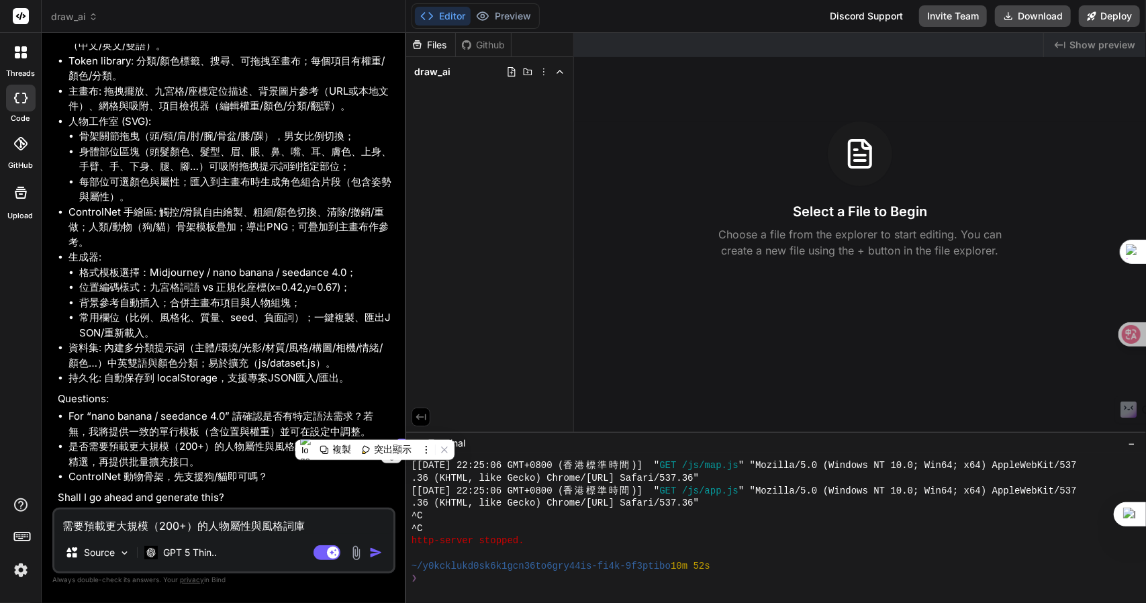
click at [66, 526] on textarea "需要預載更大規模（200+）的人物屬性與風格詞庫" at bounding box center [223, 522] width 339 height 24
type textarea "x"
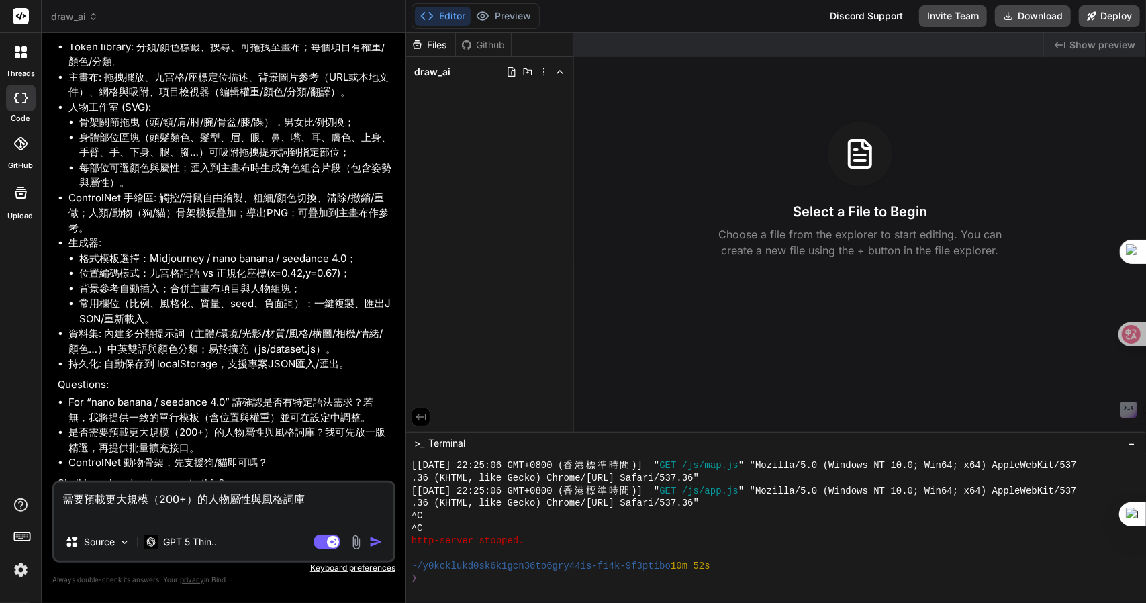
type textarea "1 需要預載更大規模（200+）的人物屬性與風格詞庫"
type textarea "x"
type textarea "1. 需要預載更大規模（200+）的人物屬性與風格詞庫"
type textarea "x"
paste textarea "無，我將提供一致的單行模板（含位置與權重）並可在設定中調整。"
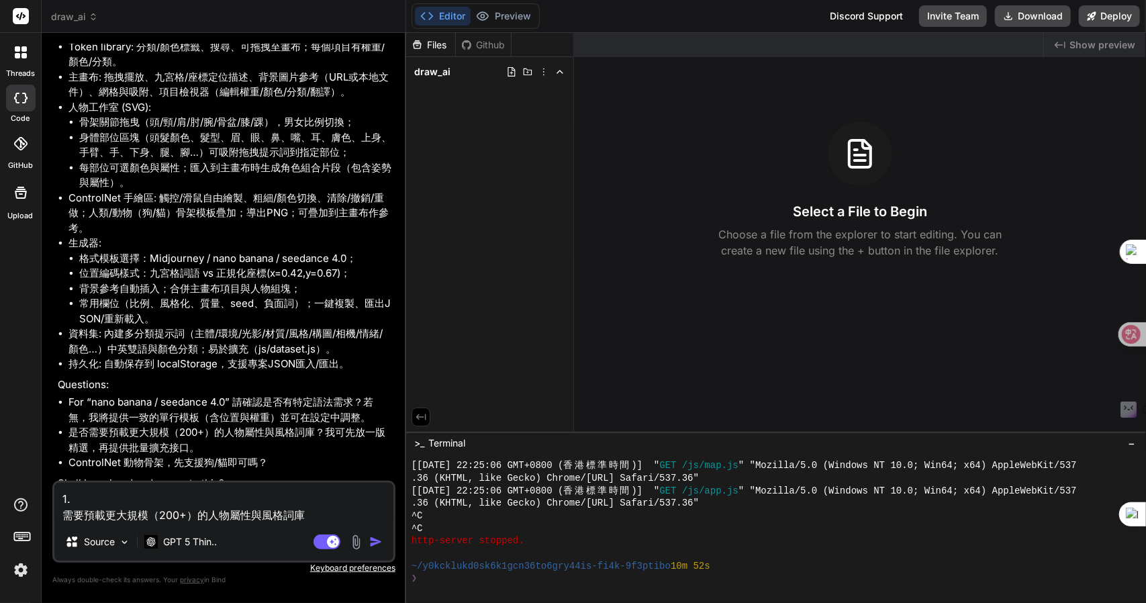
type textarea "1.無，我將提供一致的單行模板（含位置與權重）並可在設定中調整。 需要預載更大規模（200+）的人物屬性與風格詞庫"
type textarea "x"
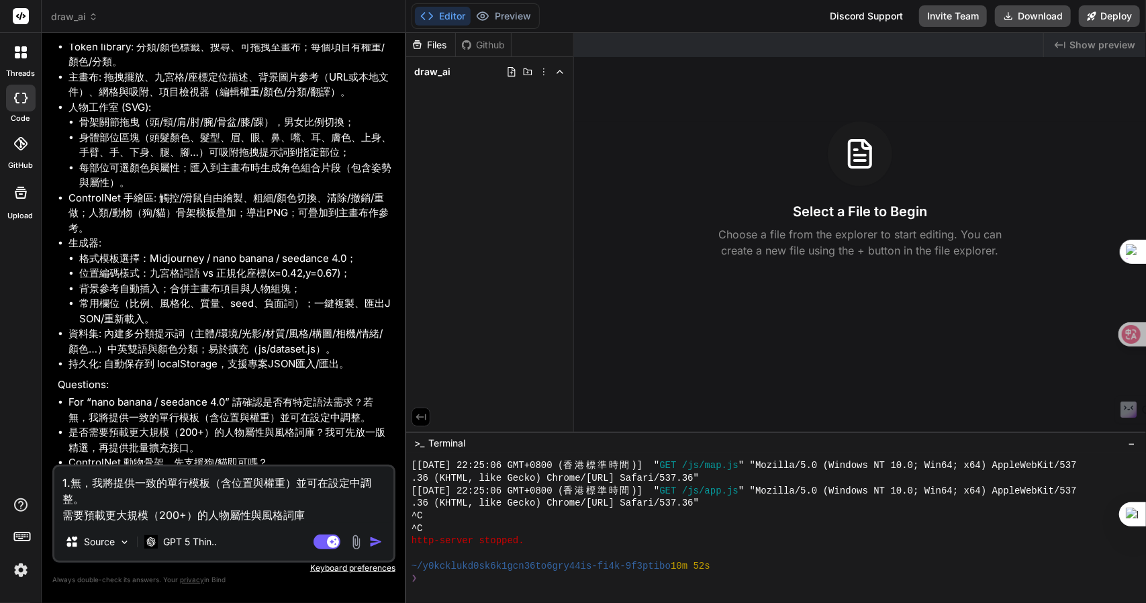
click at [66, 514] on textarea "1.無，我將提供一致的單行模板（含位置與權重）並可在設定中調整。 需要預載更大規模（200+）的人物屬性與風格詞庫" at bounding box center [223, 495] width 339 height 56
type textarea "1.無，我將提供一致的單行模板（含位置與權重）並可在設定中調整。 2需要預載更大規模（200+）的人物屬性與風格詞庫"
type textarea "x"
type textarea "1.無，我將提供一致的單行模板（含位置與權重）並可在設定中調整。 2.需要預載更大規模（200+）的人物屬性與風格詞庫"
type textarea "x"
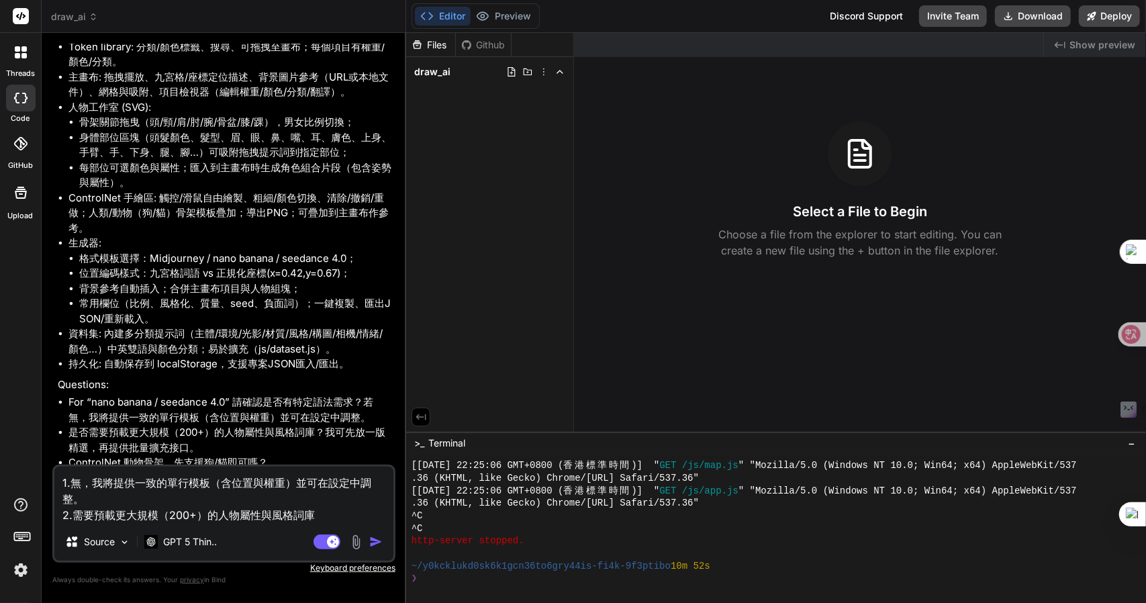
type textarea "1.無，我將提供一致的單行模板（含位置與權重）並可在設定中調整。 2. 需要預載更大規模（200+）的人物屬性與風格詞庫"
type textarea "x"
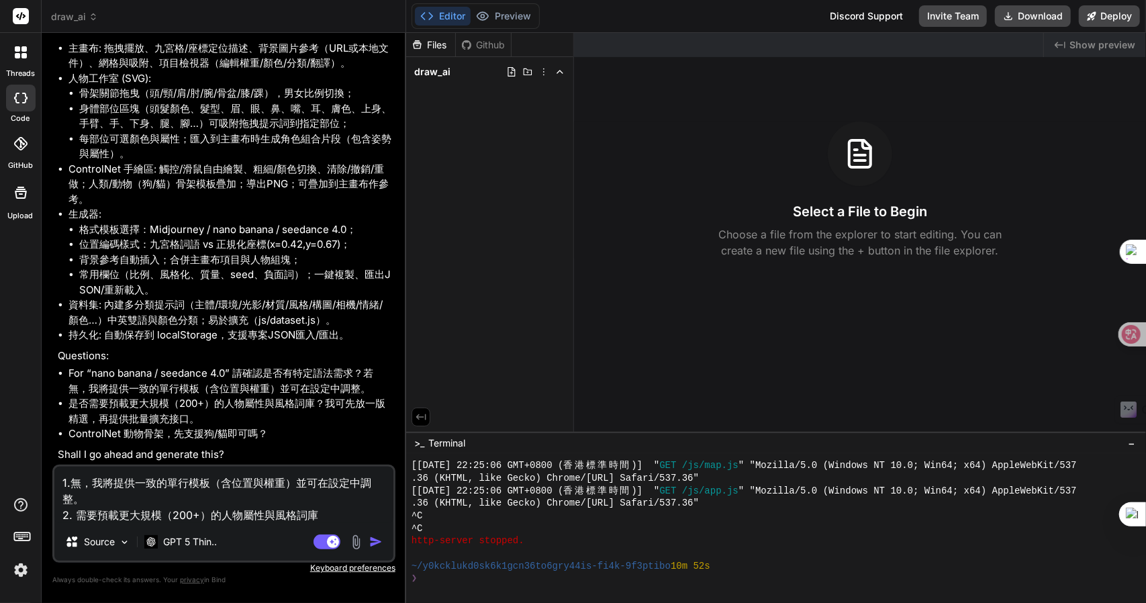
type textarea "1.無，我將提供一致的單行模板（含位置與權重）並可在設定中調整。 2. 需要預載更大規模（200+）的人物屬性與風格詞庫"
drag, startPoint x: 247, startPoint y: 433, endPoint x: 56, endPoint y: 438, distance: 191.4
click at [56, 438] on div "You 我想你設計一個AI 繪畫提示詞的網頁(HTML+JS)，我想有一個畫布，可以拖放相關提示詞到畫布各位置，然後能生成一段有位置，更準確的提示詞，要加上：…" at bounding box center [225, 254] width 340 height 421
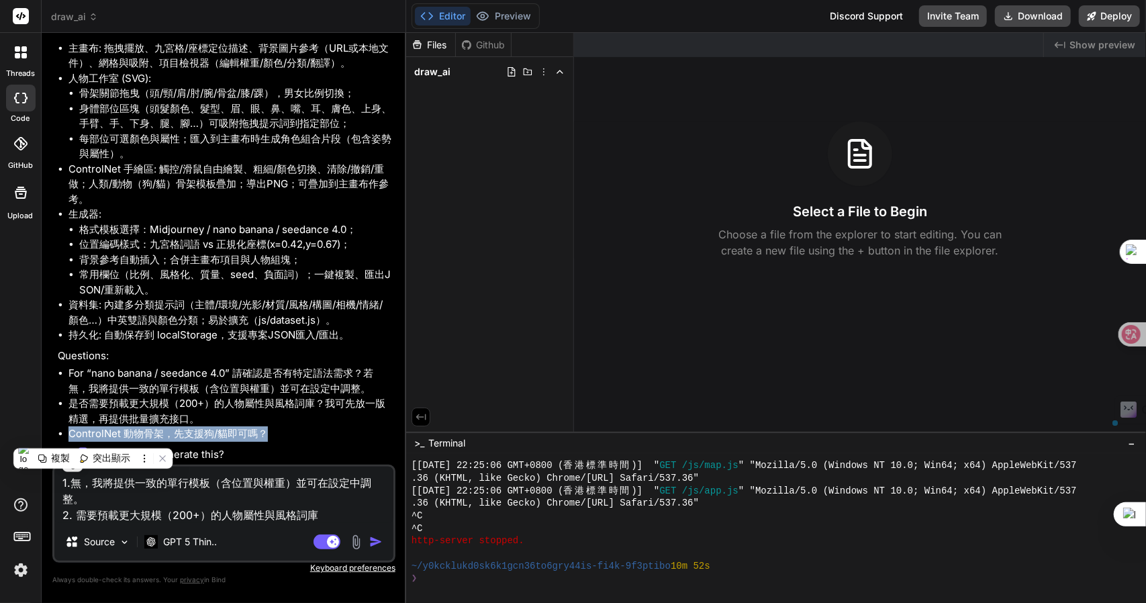
copy li "ControlNet 動物骨架，先支援狗/貓即可嗎？"
click at [326, 516] on textarea "1.無，我將提供一致的單行模板（含位置與權重）並可在設定中調整。 2. 需要預載更大規模（200+）的人物屬性與風格詞庫" at bounding box center [223, 495] width 339 height 56
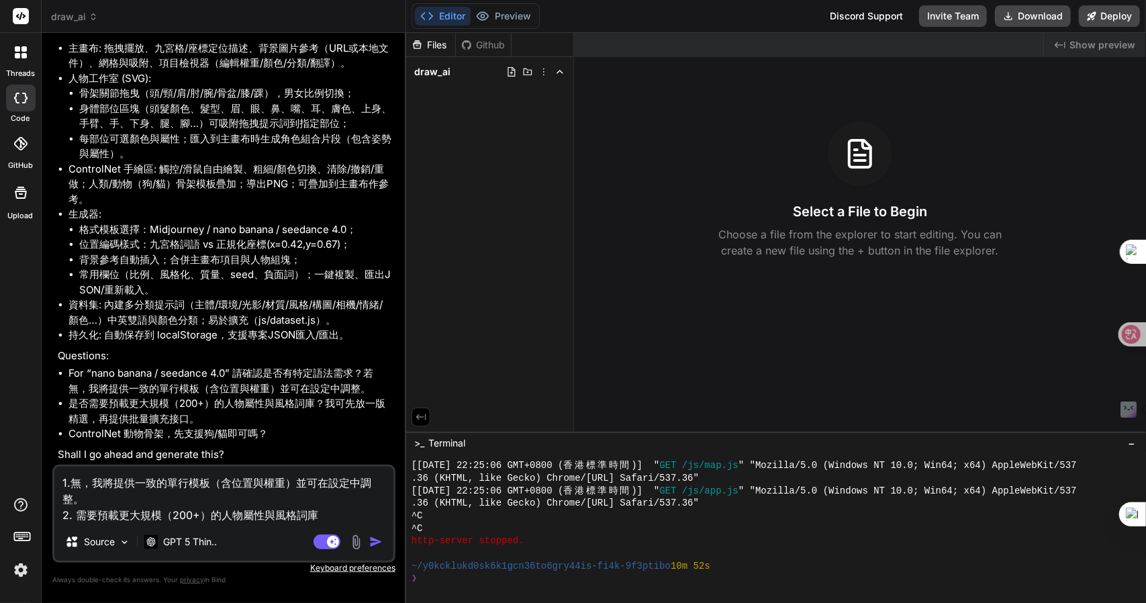
type textarea "x"
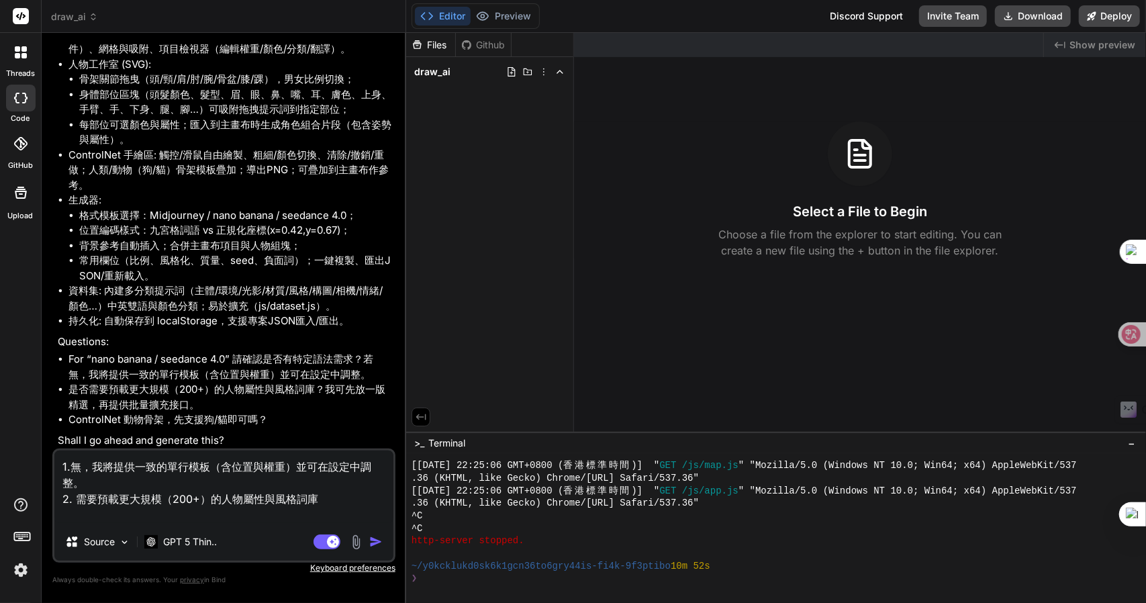
type textarea "1.無，我將提供一致的單行模板（含位置與權重）並可在設定中調整。 2. 需要預載更大規模（200+）的人物屬性與風格詞庫 3"
type textarea "x"
type textarea "1.無，我將提供一致的單行模板（含位置與權重）並可在設定中調整。 2. 需要預載更大規模（200+）的人物屬性與風格詞庫 3."
type textarea "x"
type textarea "1.無，我將提供一致的單行模板（含位置與權重）並可在設定中調整。 2. 需要預載更大規模（200+）的人物屬性與風格詞庫 3."
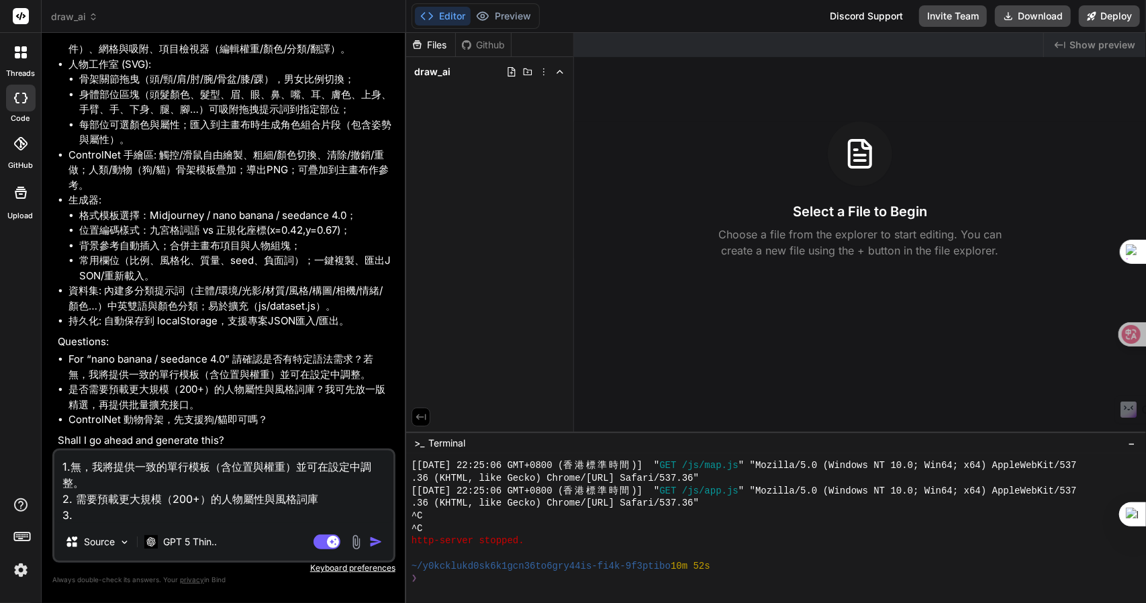
type textarea "x"
paste textarea "ControlNet 動物骨架，先支援狗/貓即可嗎？"
type textarea "1.無，我將提供一致的單行模板（含位置與權重）並可在設定中調整。 2. 需要預載更大規模（200+）的人物屬性與風格詞庫 3. ControlNet 動物骨架…"
type textarea "x"
type textarea "1.無，我將提供一致的單行模板（含位置與權重）並可在設定中調整。 2. 需要預載更大規模（200+）的人物屬性與風格詞庫 3. ControlNet 動物骨架…"
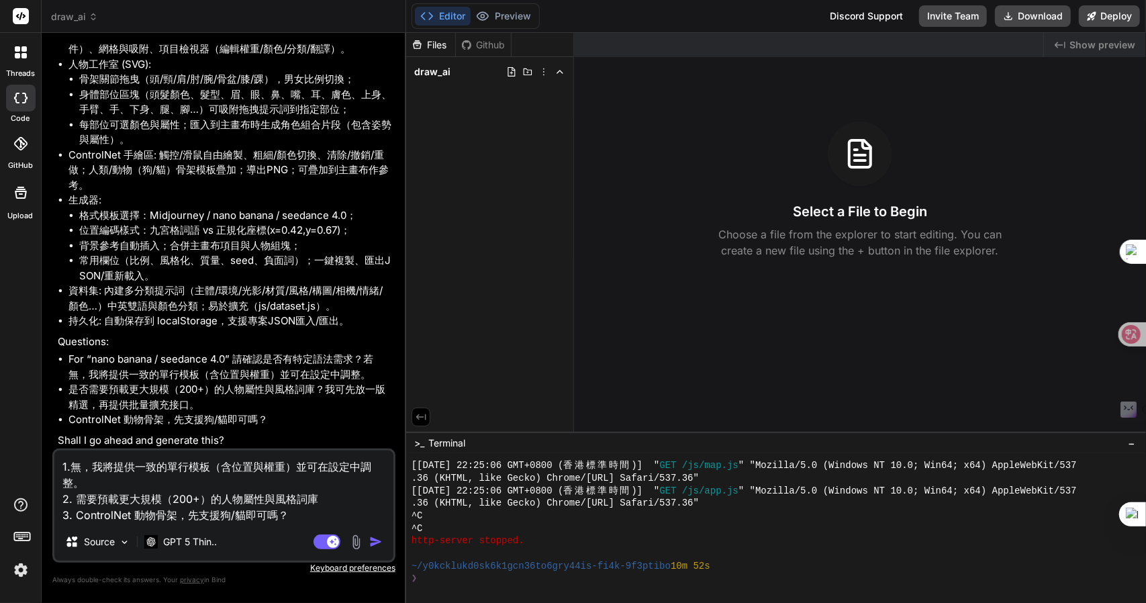
type textarea "x"
type textarea "1.無，我將提供一致的單行模板（含位置與權重）並可在設定中調整。 2. 需要預載更大規模（200+）的人物屬性與風格詞庫 3. ControlNet 動物骨架…"
type textarea "x"
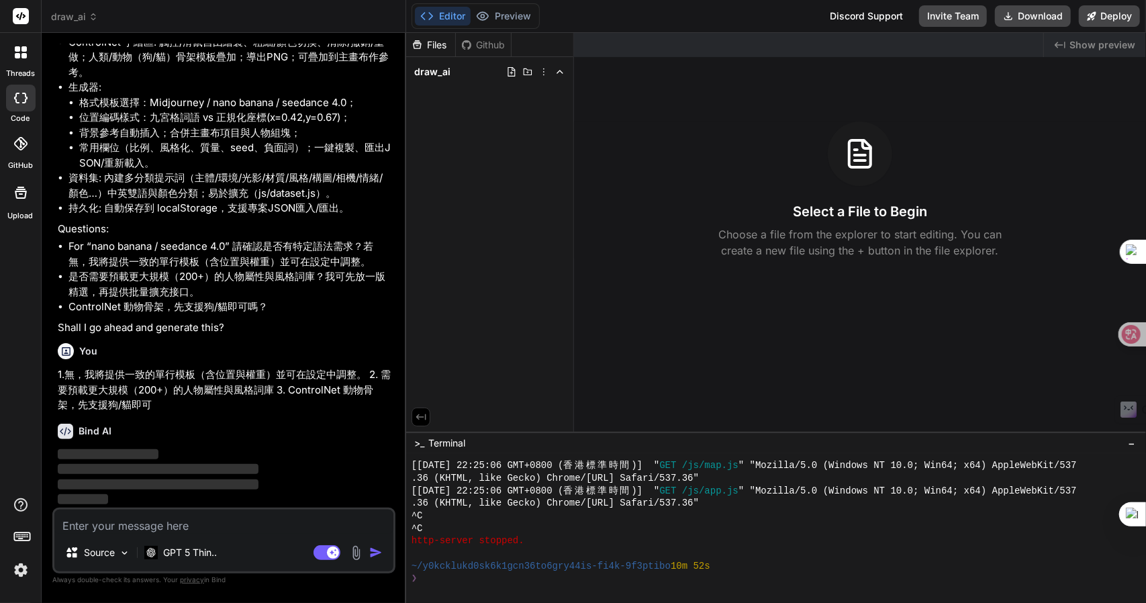
scroll to position [846, 0]
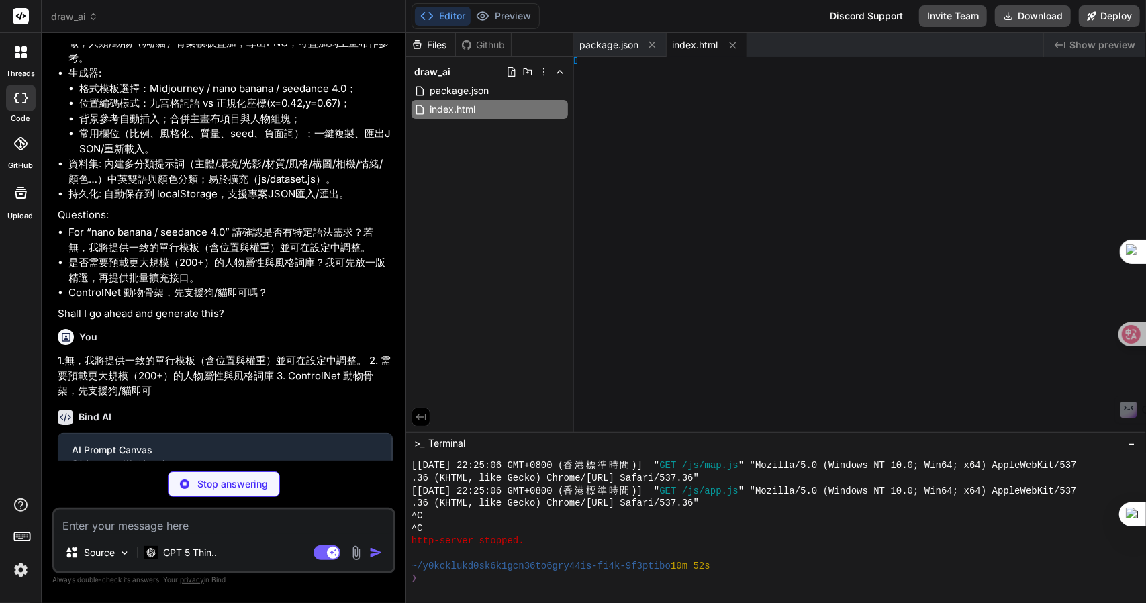
type textarea "x"
type textarea "0; }"
type textarea "x"
type textarea "; })();"
type textarea "x"
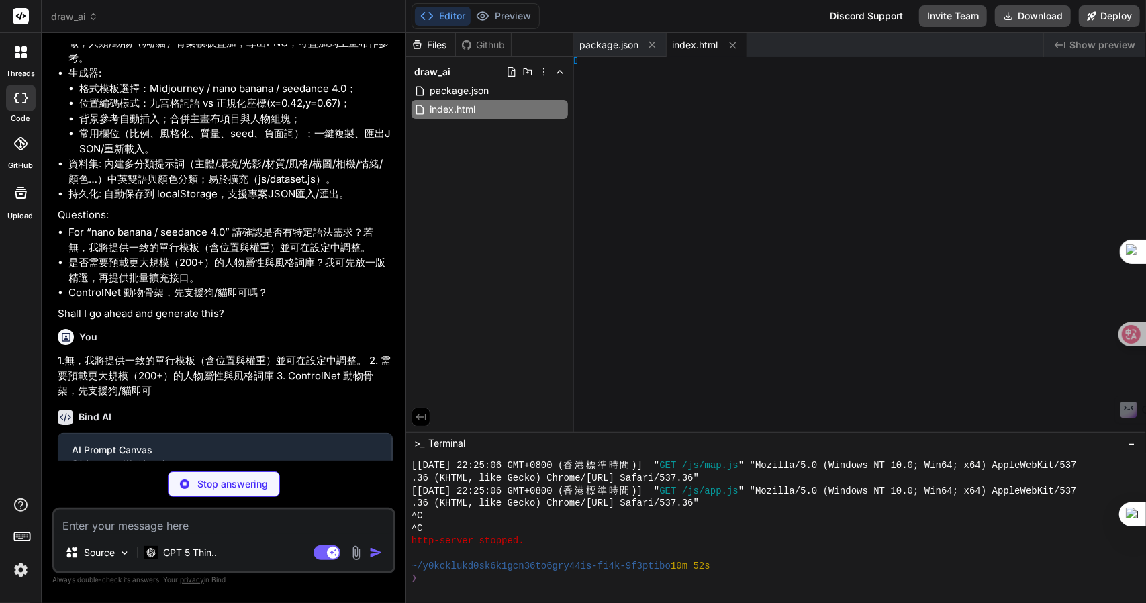
type textarea ");"
type textarea "x"
type textarea "})();"
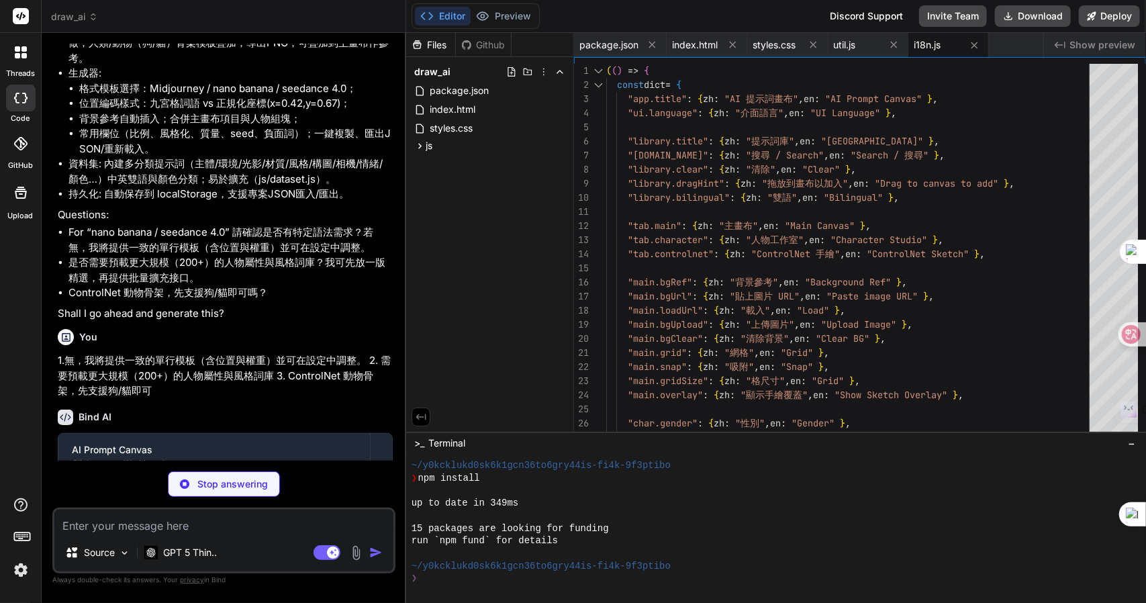
scroll to position [1069, 0]
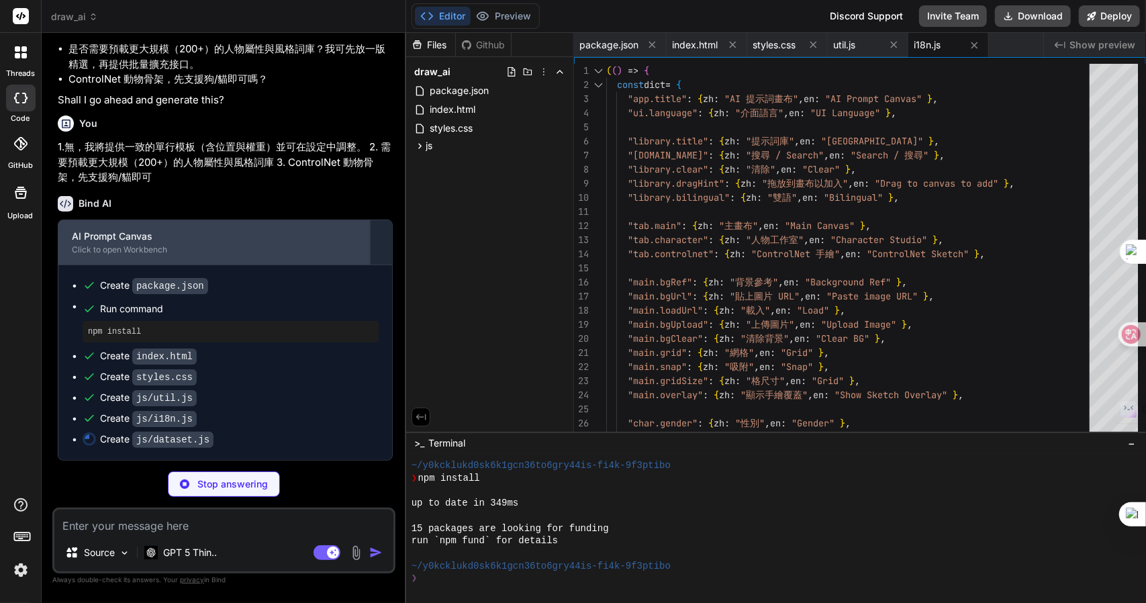
type textarea "x"
type textarea "for (const t of DATASET_TOKENS) DATA_INDEX[[DOMAIN_NAME]] = t; window.CATEGORIE…"
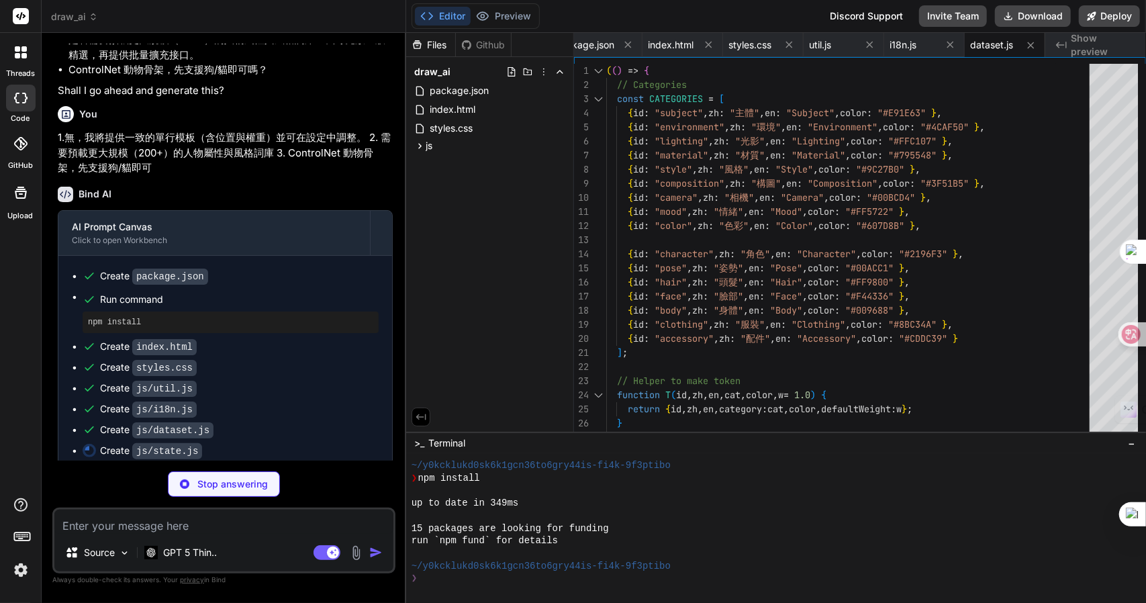
scroll to position [1089, 0]
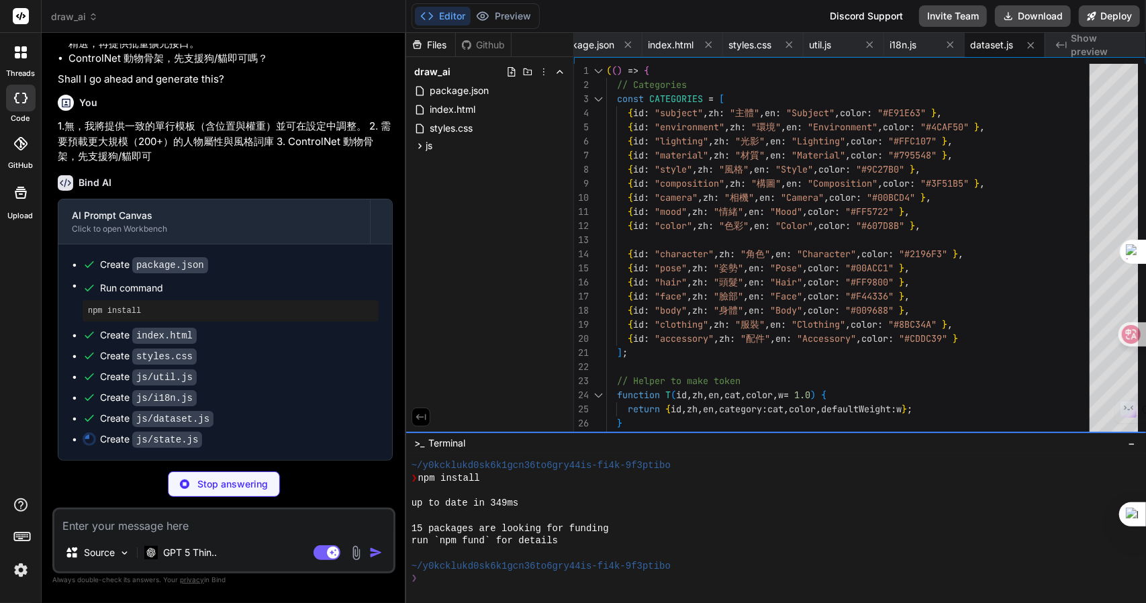
type textarea "x"
type textarea "load(); window.State = { subscribe, get, update, reset, selectItem, addCanvasIt…"
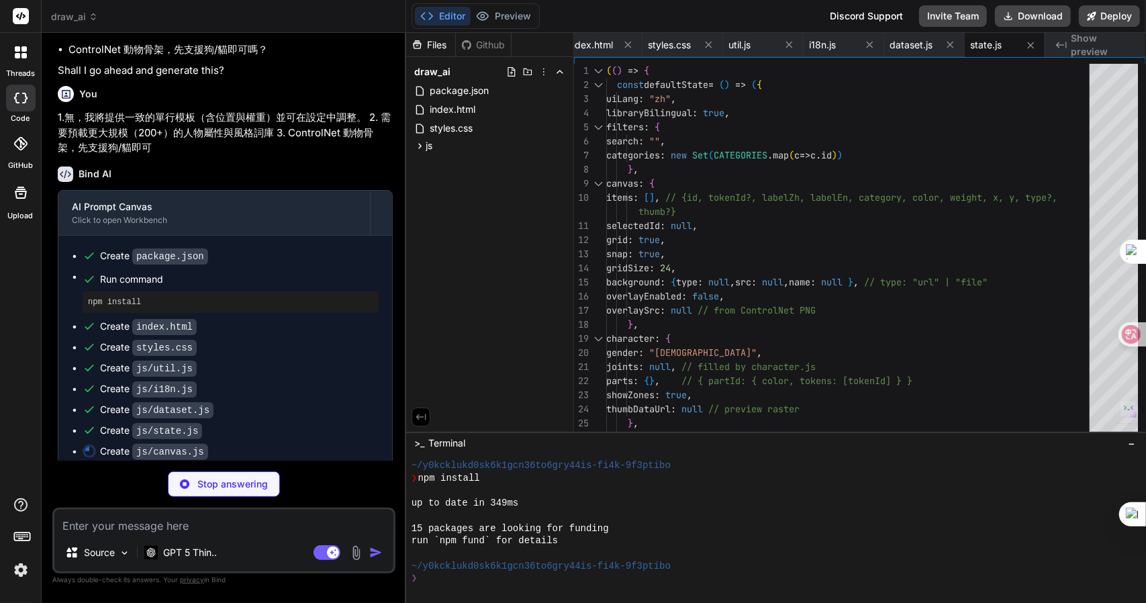
type textarea "x"
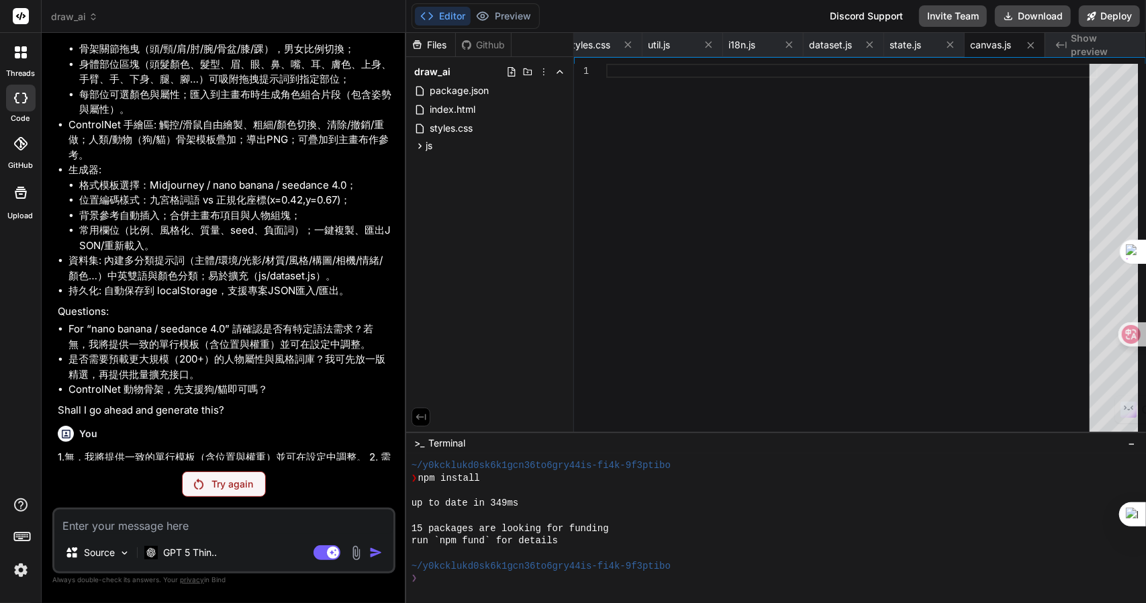
scroll to position [798, 0]
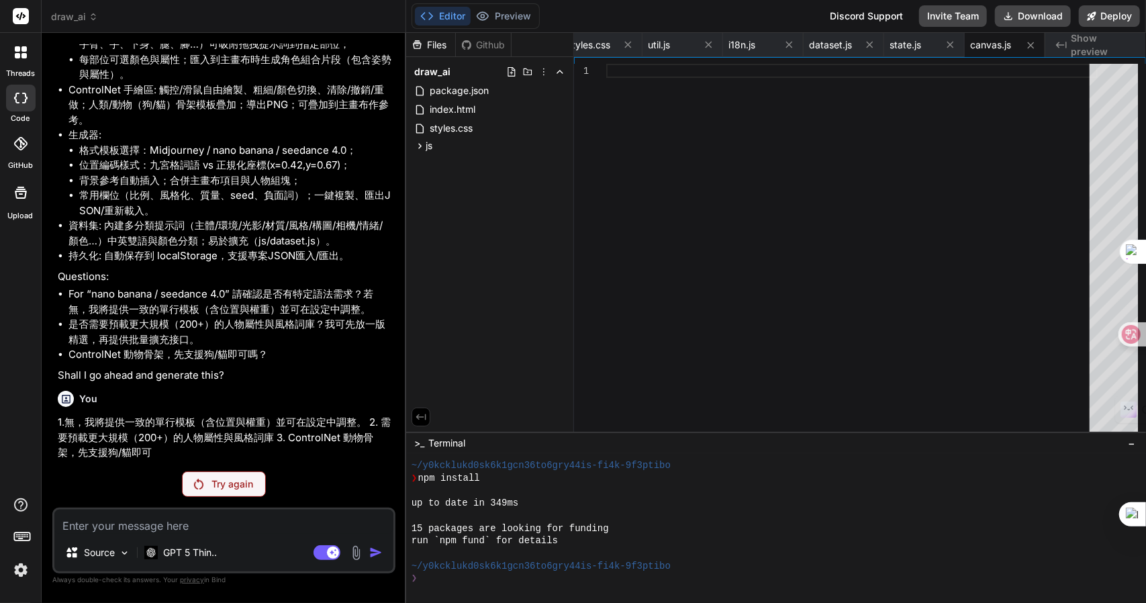
click at [78, 11] on span "draw_ai" at bounding box center [74, 16] width 47 height 13
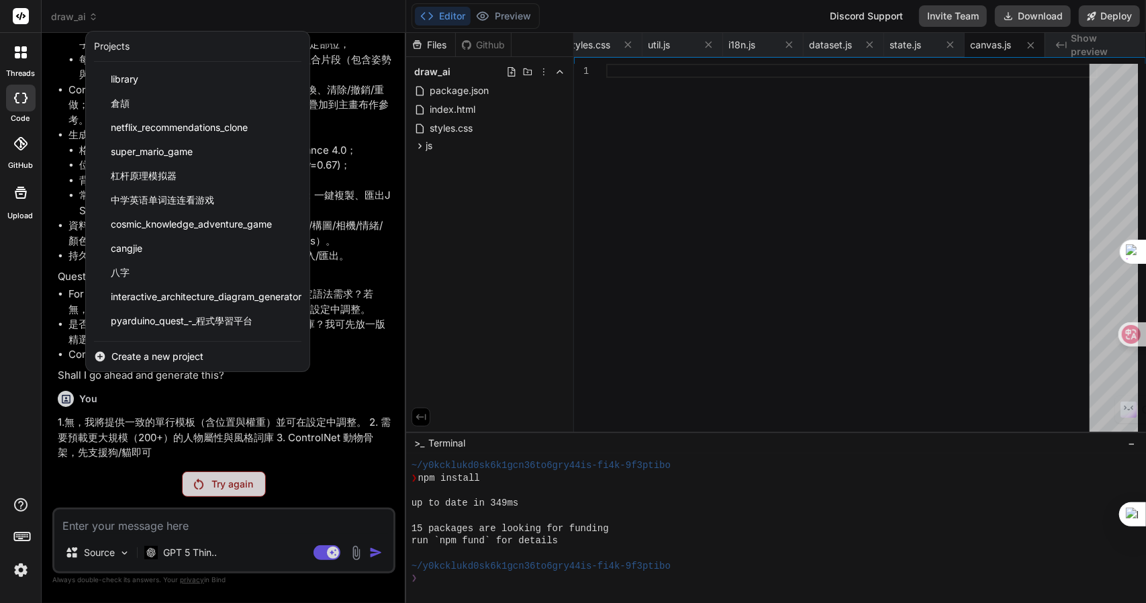
click at [501, 123] on div at bounding box center [573, 301] width 1146 height 603
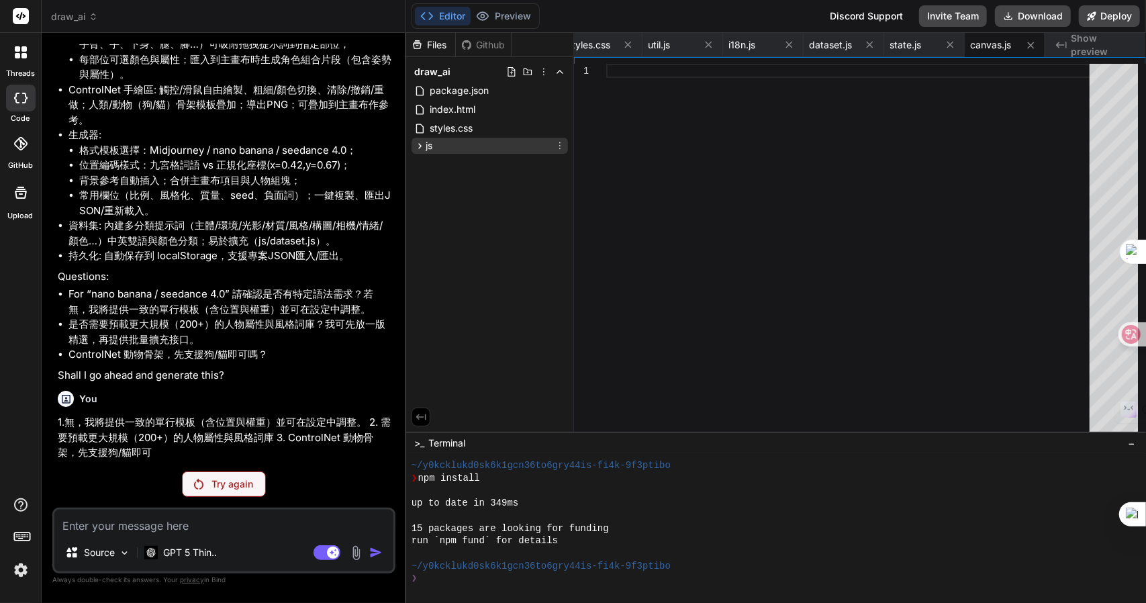
click at [416, 150] on icon at bounding box center [419, 145] width 11 height 11
